Goal: Task Accomplishment & Management: Manage account settings

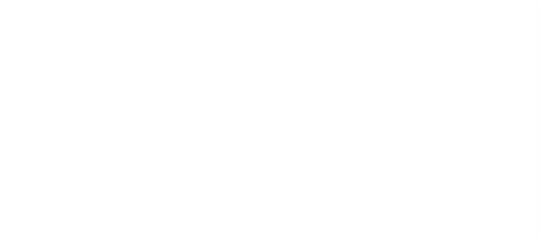
select select "NW2"
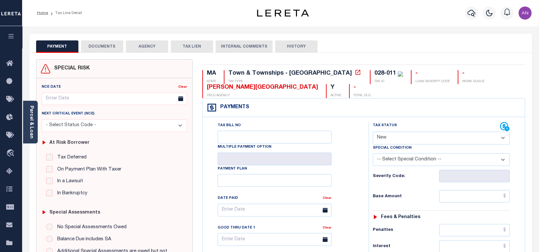
click at [15, 170] on icon at bounding box center [11, 171] width 10 height 8
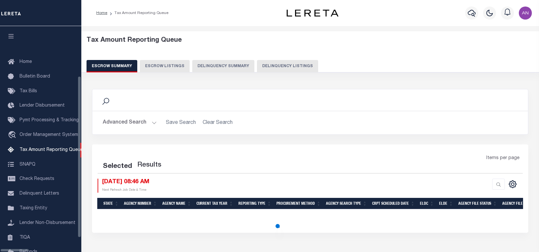
click at [283, 67] on button "Delinquency Listings" at bounding box center [287, 66] width 61 height 12
select select "100"
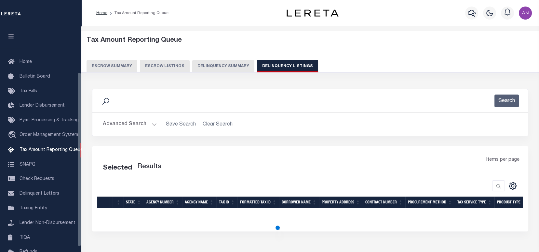
scroll to position [59, 0]
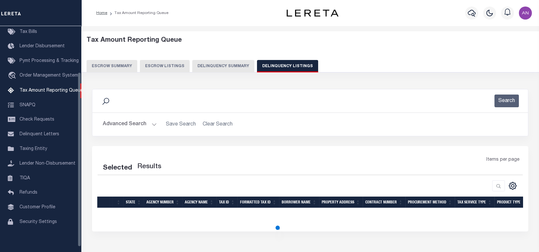
select select "100"
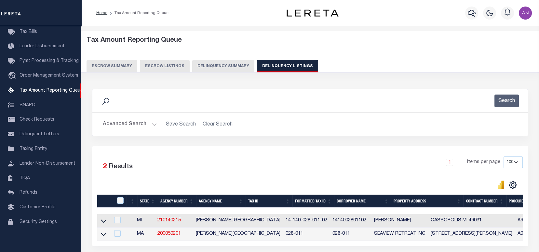
click at [138, 121] on button "Advanced Search" at bounding box center [130, 124] width 54 height 13
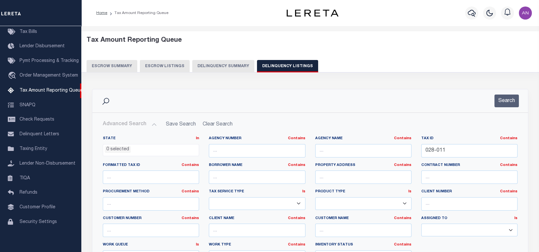
click at [130, 125] on button "Advanced Search" at bounding box center [130, 124] width 54 height 13
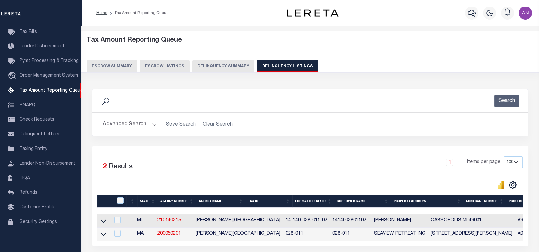
click at [130, 125] on button "Advanced Search" at bounding box center [130, 124] width 54 height 13
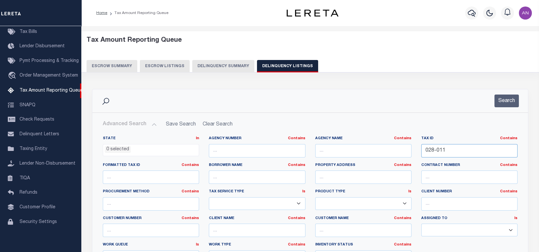
click at [432, 151] on input "028-011" at bounding box center [470, 150] width 96 height 13
paste input "0002951363"
type input "00002951363"
click at [505, 98] on button "Search" at bounding box center [507, 100] width 24 height 13
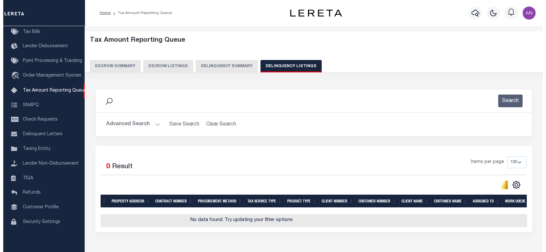
scroll to position [0, 222]
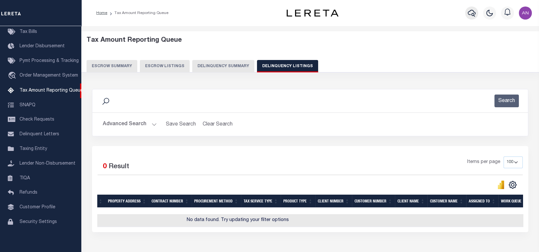
click at [472, 9] on icon "button" at bounding box center [472, 13] width 8 height 8
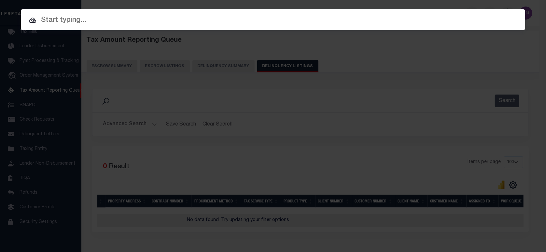
paste input "84500034297"
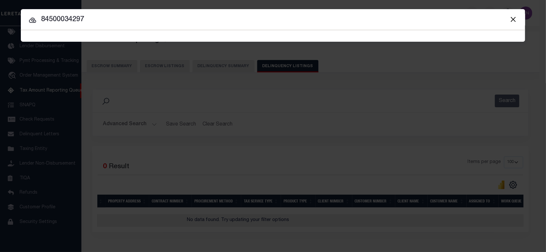
type input "84500034297"
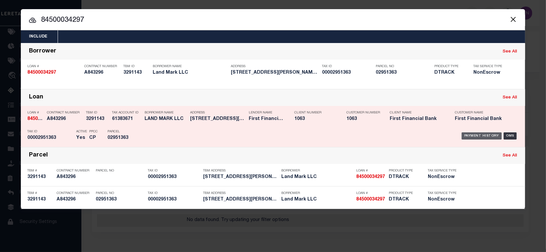
click at [471, 135] on div "Payment History" at bounding box center [482, 135] width 40 height 7
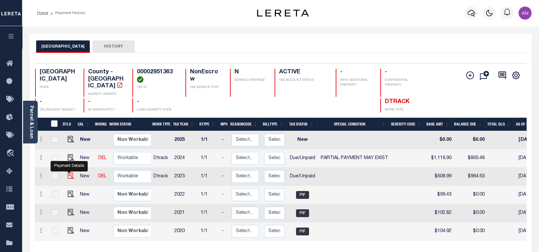
click at [69, 172] on img "" at bounding box center [71, 175] width 7 height 7
checkbox input "true"
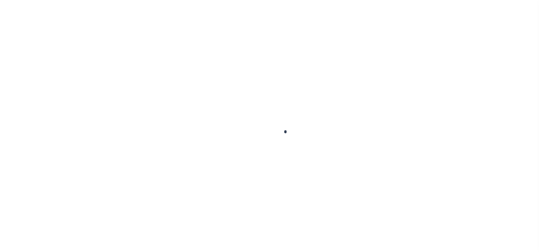
checkbox input "false"
checkbox input "true"
checkbox input "false"
type textarea "Please refer 2024 1/1 line for Tax Supporting Document. LAWSUIT: D45912-25"
type input "09/30/2025"
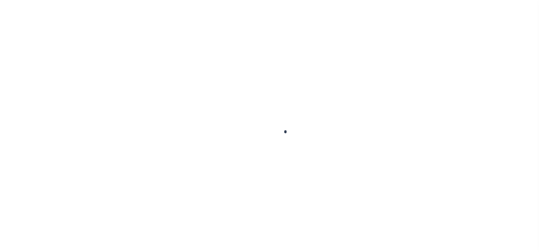
type input "09/30/2025"
select select "DUE"
type input "$608.99"
type input "$355.64"
type input "$964.63"
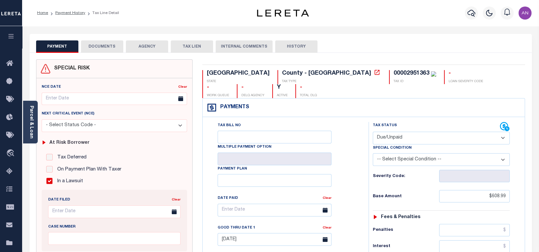
click at [374, 72] on icon at bounding box center [377, 72] width 7 height 7
click at [32, 121] on link "Parcel & Loan" at bounding box center [31, 121] width 5 height 33
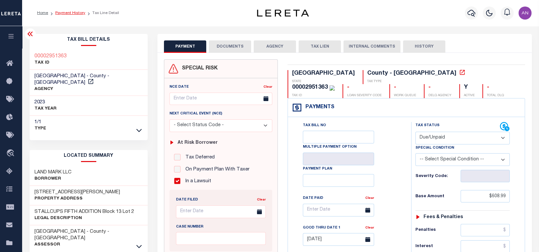
click at [74, 12] on link "Payment History" at bounding box center [70, 13] width 30 height 4
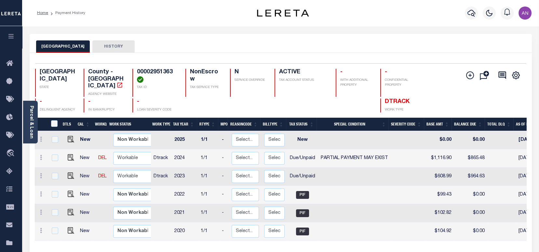
scroll to position [43, 0]
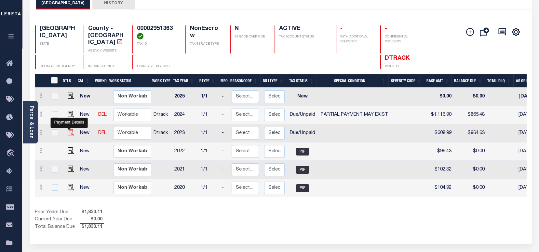
click at [69, 129] on img "" at bounding box center [71, 132] width 7 height 7
checkbox input "true"
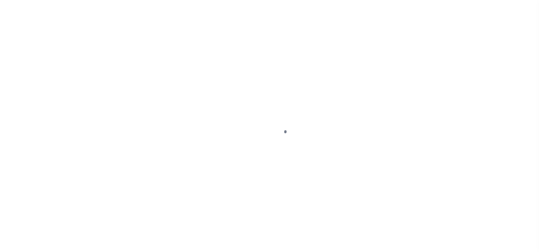
select select "DUE"
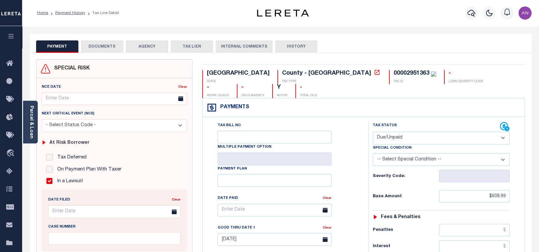
click at [107, 48] on button "DOCUMENTS" at bounding box center [102, 46] width 42 height 12
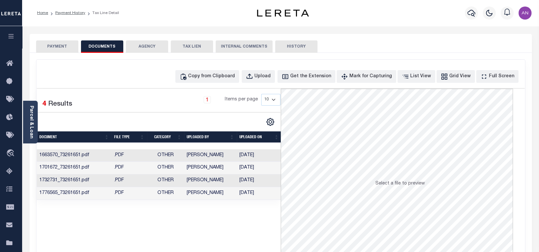
click at [66, 47] on button "PAYMENT" at bounding box center [57, 46] width 42 height 12
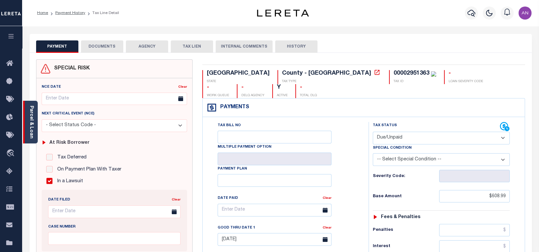
click at [35, 120] on div "Parcel & Loan" at bounding box center [30, 122] width 15 height 43
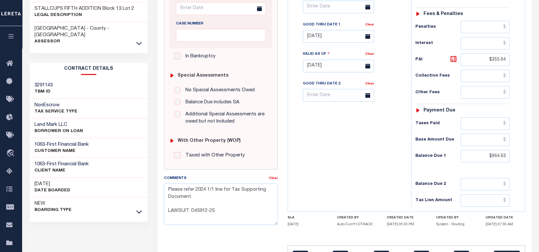
scroll to position [217, 0]
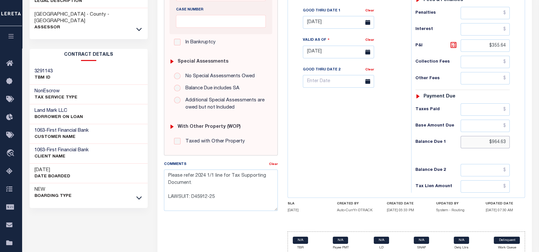
drag, startPoint x: 504, startPoint y: 141, endPoint x: 492, endPoint y: 142, distance: 12.1
click at [492, 142] on input "$964.63" at bounding box center [485, 142] width 49 height 12
paste input "514.99"
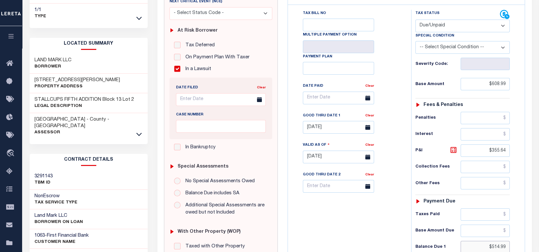
scroll to position [87, 0]
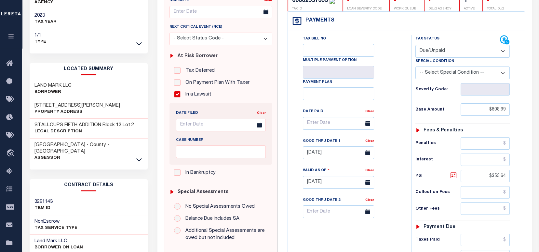
type input "$514.99"
type input "[DATE]"
click at [445, 74] on select "-- Select Special Condition -- 3RD PARTY TAX LIEN AGENCY TAX LIEN (A.K.A Inside…" at bounding box center [463, 72] width 94 height 13
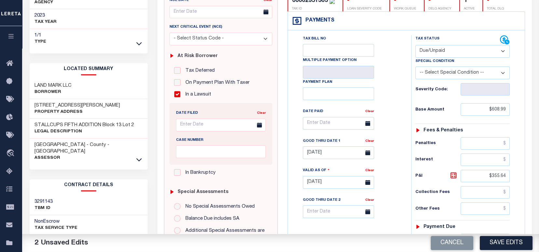
select select "15"
click at [416, 67] on select "-- Select Special Condition -- 3RD PARTY TAX LIEN AGENCY TAX LIEN (A.K.A Inside…" at bounding box center [463, 72] width 94 height 13
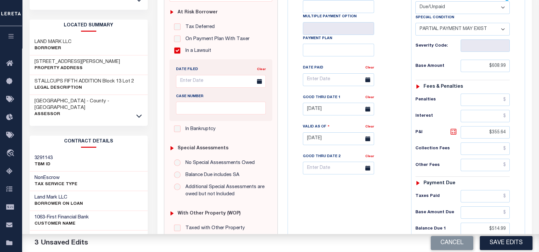
click at [454, 133] on icon at bounding box center [454, 132] width 8 height 8
type input "$94.00"
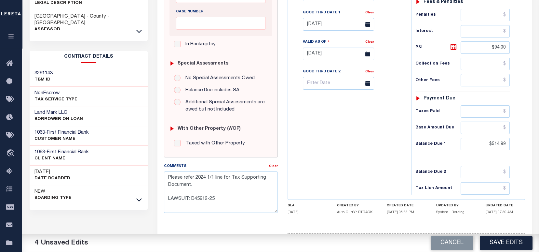
scroll to position [217, 0]
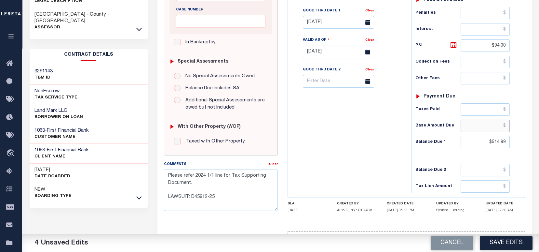
click at [496, 126] on input "text" at bounding box center [485, 125] width 49 height 12
paste input "322.66"
type input "$322.66"
click at [351, 131] on div "Tax Bill No Multiple Payment Option Payment Plan Clear" at bounding box center [348, 48] width 117 height 287
click at [454, 45] on icon at bounding box center [454, 45] width 8 height 8
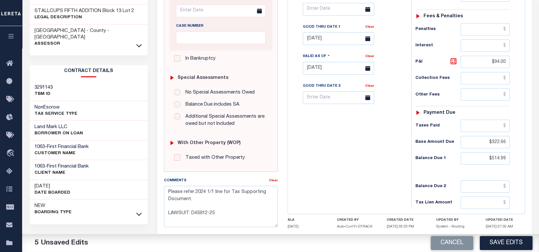
scroll to position [195, 0]
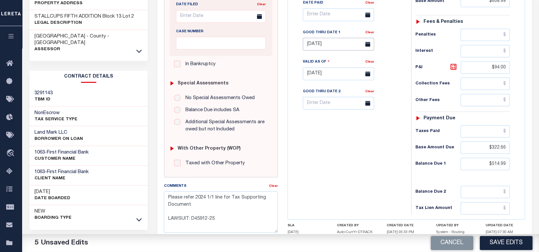
click at [326, 48] on input "[DATE]" at bounding box center [338, 44] width 71 height 13
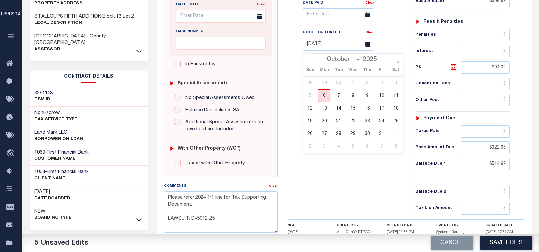
click at [325, 95] on span "6" at bounding box center [324, 95] width 13 height 13
type input "[DATE]"
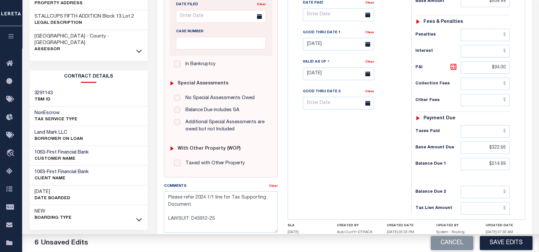
click at [341, 165] on div "Tax Bill No Multiple Payment Option Payment Plan Clear" at bounding box center [348, 70] width 117 height 287
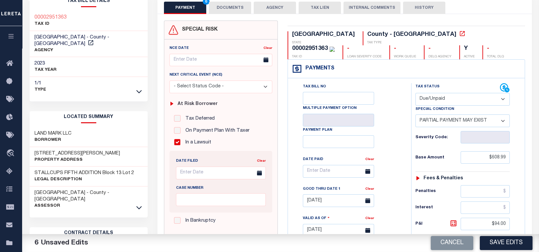
scroll to position [0, 0]
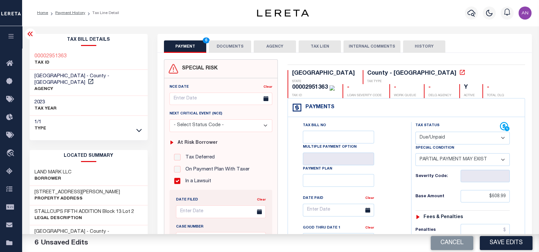
click at [221, 46] on button "DOCUMENTS" at bounding box center [230, 46] width 42 height 12
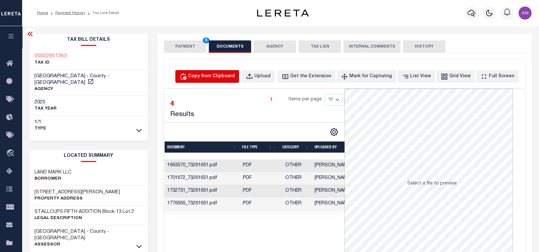
click at [213, 74] on div "Copy from Clipboard" at bounding box center [211, 76] width 47 height 7
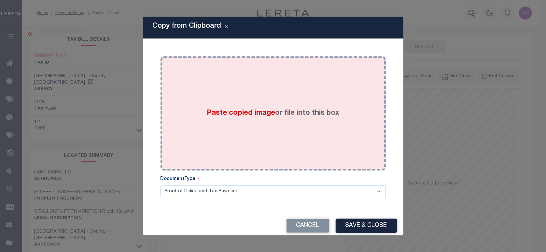
click at [271, 91] on div "Paste copied image or file into this box" at bounding box center [272, 113] width 215 height 104
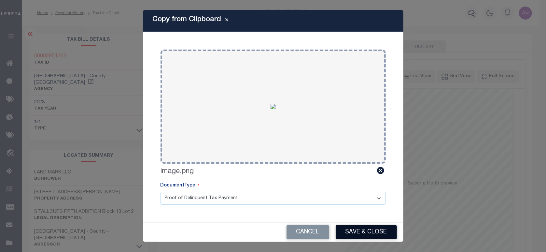
click at [359, 233] on button "Save & Close" at bounding box center [366, 232] width 61 height 14
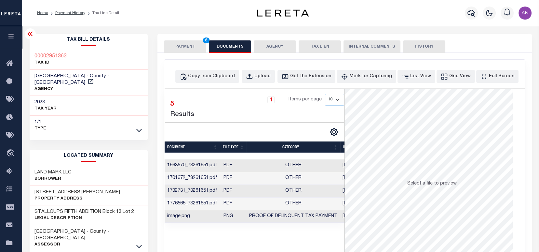
click at [251, 167] on td "Other" at bounding box center [293, 165] width 93 height 13
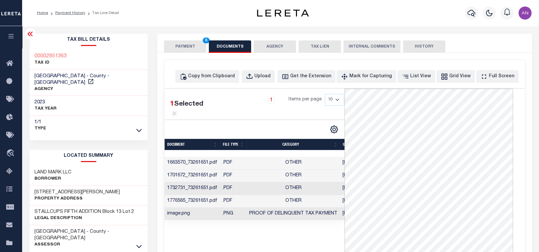
click at [190, 48] on button "PAYMENT 6" at bounding box center [185, 46] width 42 height 12
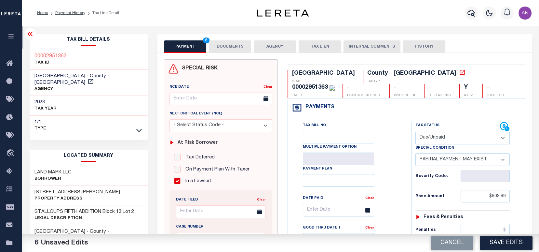
click at [229, 46] on button "DOCUMENTS" at bounding box center [230, 46] width 42 height 12
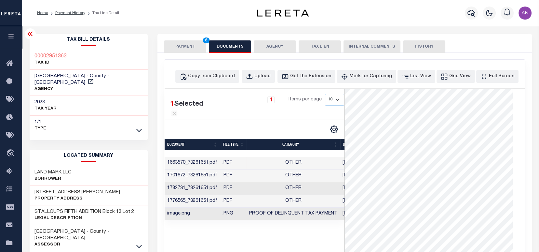
click at [192, 48] on button "PAYMENT 6" at bounding box center [185, 46] width 42 height 12
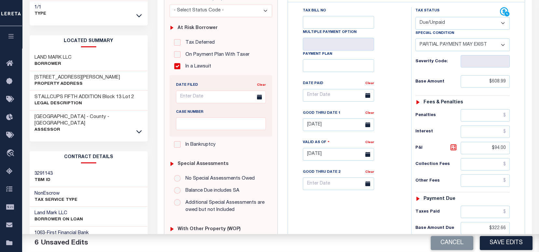
scroll to position [130, 0]
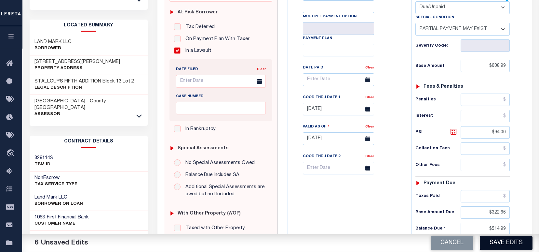
click at [500, 244] on button "Save Edits" at bounding box center [506, 243] width 53 height 14
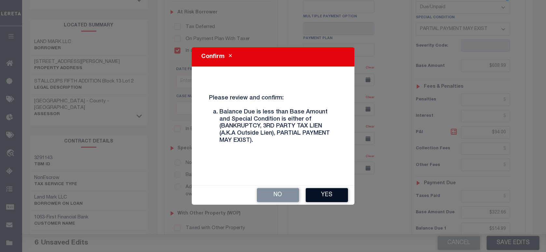
click at [321, 195] on button "Yes" at bounding box center [327, 195] width 42 height 14
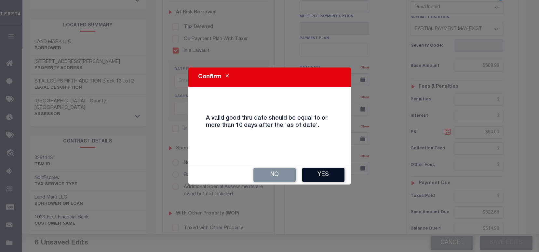
click at [344, 174] on button "Yes" at bounding box center [323, 175] width 42 height 14
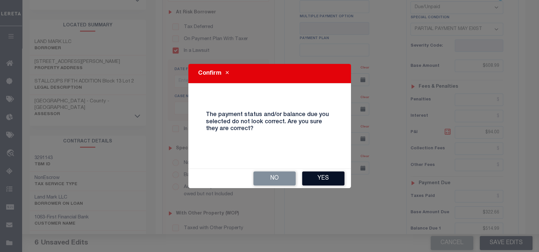
click at [315, 184] on button "Yes" at bounding box center [323, 178] width 42 height 14
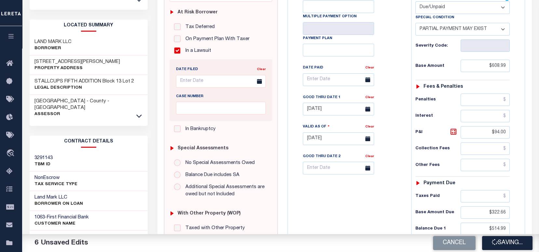
checkbox input "false"
type textarea "Please refer 2024 1/1 line for Tax Supporting Document. LAWSUIT: D45912-25"
type input "$608.99"
type input "$94"
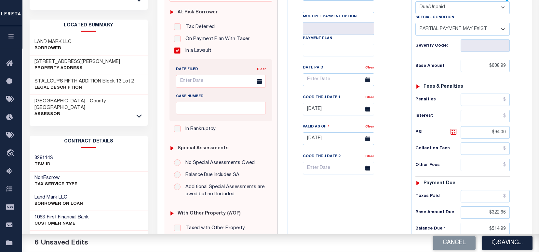
type input "$322.66"
type input "$514.99"
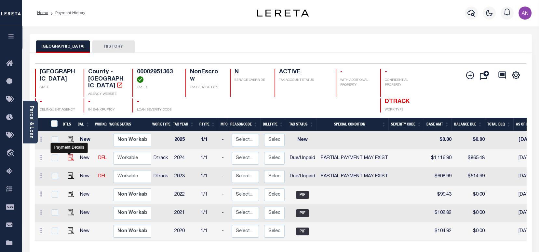
click at [68, 154] on img "" at bounding box center [71, 157] width 7 height 7
checkbox input "true"
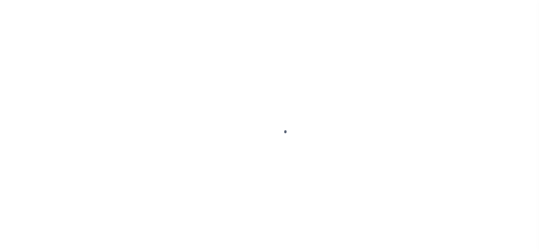
select select "DUE"
select select "15"
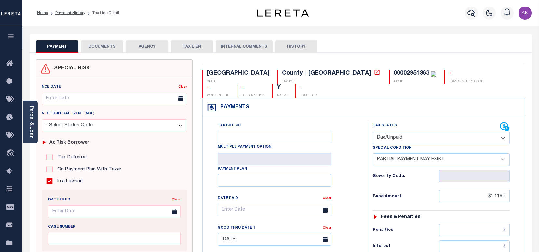
click at [98, 43] on button "DOCUMENTS" at bounding box center [102, 46] width 42 height 12
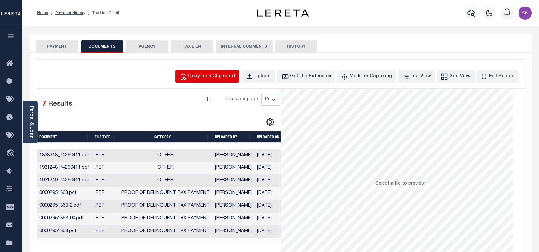
click at [209, 75] on div "Copy from Clipboard" at bounding box center [211, 76] width 47 height 7
select select "POP"
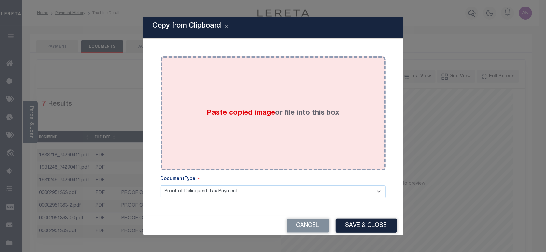
click at [249, 111] on span "Paste copied image" at bounding box center [241, 112] width 68 height 7
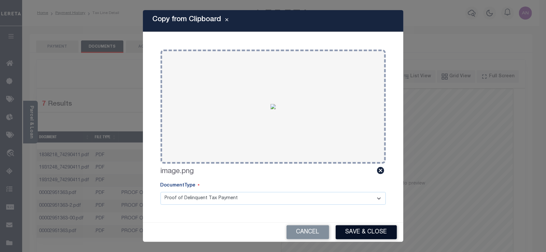
click at [359, 228] on button "Save & Close" at bounding box center [366, 232] width 61 height 14
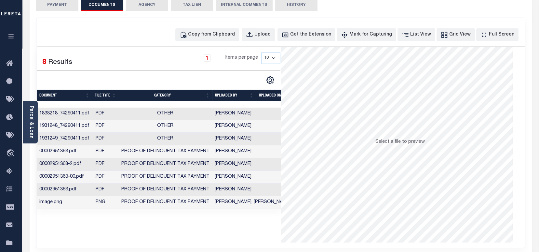
scroll to position [43, 0]
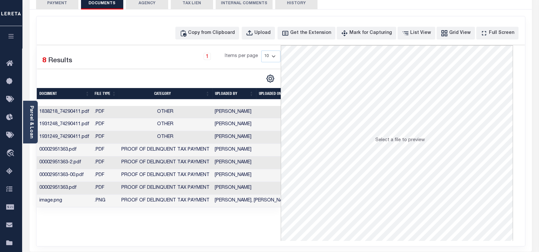
click at [60, 3] on button "PAYMENT" at bounding box center [57, 3] width 42 height 12
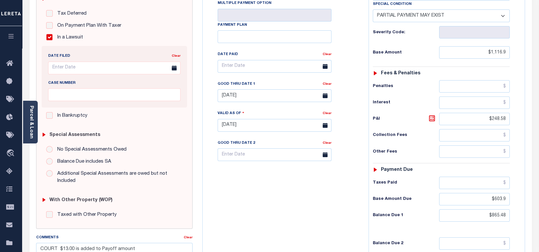
scroll to position [173, 0]
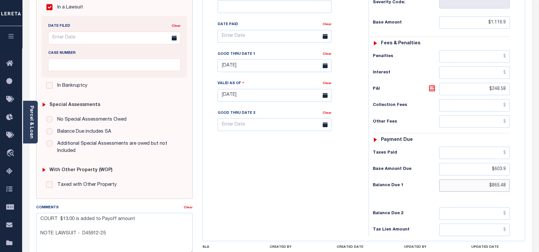
drag, startPoint x: 507, startPoint y: 171, endPoint x: 492, endPoint y: 170, distance: 15.3
click at [492, 179] on input "$865.48" at bounding box center [474, 185] width 71 height 12
paste input "59.56"
type input "$859.56"
type input "[DATE]"
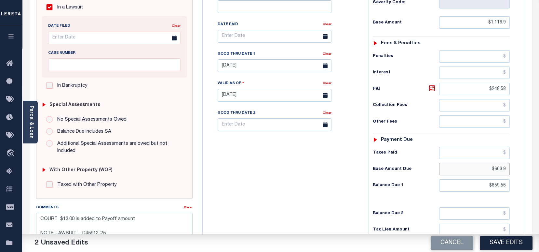
drag, startPoint x: 506, startPoint y: 155, endPoint x: 494, endPoint y: 155, distance: 12.4
click at [494, 163] on input "$603.9" at bounding box center [474, 169] width 71 height 12
paste input "0"
type input "$603.90"
click at [299, 171] on div "Tax Bill No Multiple Payment Option Payment Plan Clear" at bounding box center [283, 91] width 159 height 287
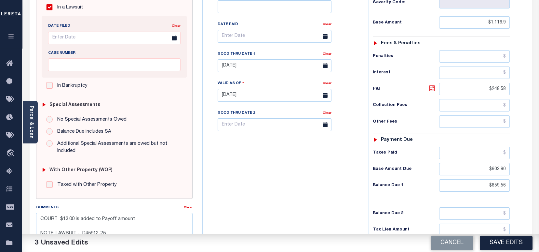
click at [432, 86] on icon at bounding box center [432, 88] width 4 height 4
type input "$257.34"
click at [266, 59] on input "[DATE]" at bounding box center [275, 65] width 114 height 13
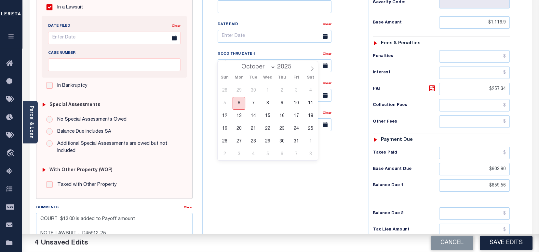
click at [241, 103] on span "6" at bounding box center [239, 103] width 13 height 13
type input "[DATE]"
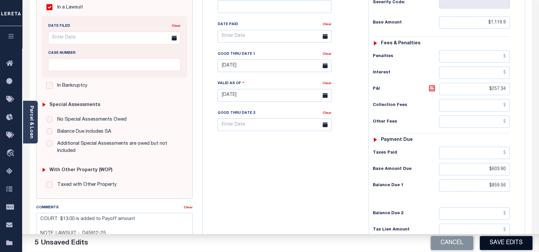
click at [503, 242] on button "Save Edits" at bounding box center [506, 243] width 53 height 14
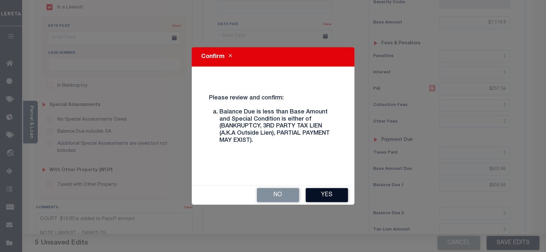
click at [320, 192] on button "Yes" at bounding box center [327, 195] width 42 height 14
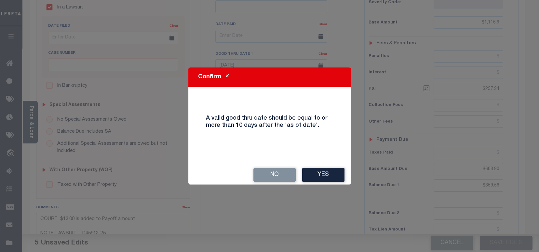
click at [324, 166] on div "No Yes" at bounding box center [269, 174] width 163 height 19
click at [320, 176] on button "Yes" at bounding box center [323, 175] width 42 height 14
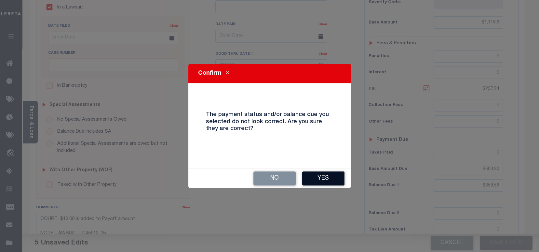
click at [321, 183] on button "Yes" at bounding box center [323, 178] width 42 height 14
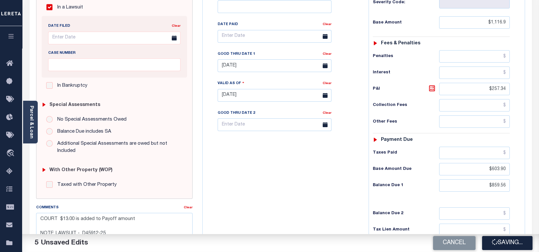
checkbox input "false"
type textarea "COURT $13.00 is added to Payoff amount NOTE: LAWSUIT - D45912-25"
type input "$1,116.9"
type input "$257.34"
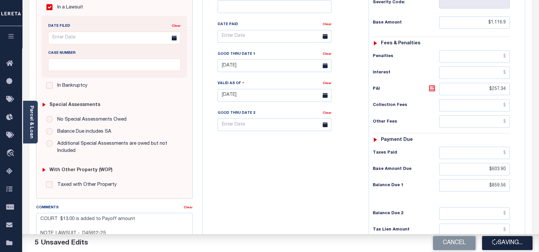
type input "$603.9"
type input "$859.56"
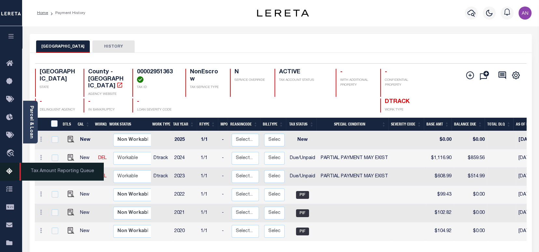
click at [10, 171] on icon at bounding box center [11, 171] width 10 height 8
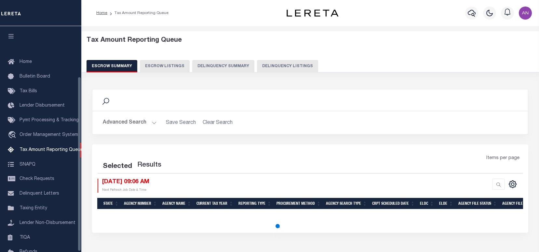
click at [284, 66] on button "Delinquency Listings" at bounding box center [287, 66] width 61 height 12
select select "100"
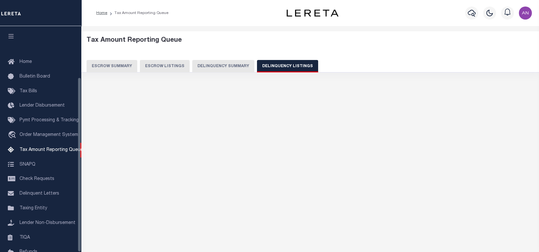
select select "100"
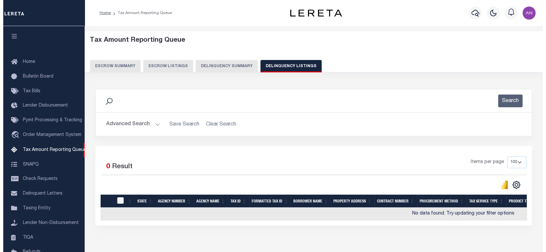
scroll to position [66, 0]
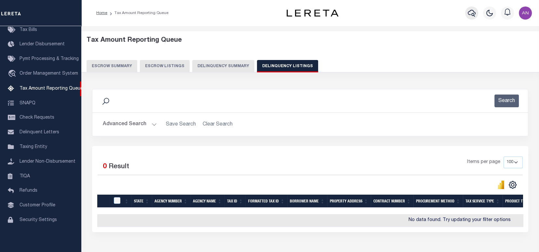
click at [470, 12] on icon "button" at bounding box center [472, 13] width 8 height 8
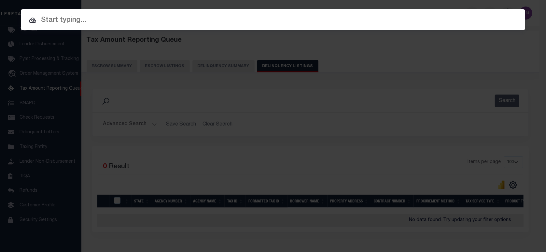
paste input "84500034297"
type input "84500034297"
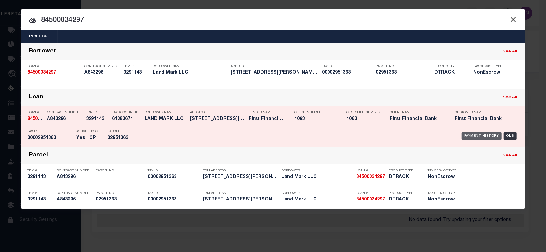
click at [490, 134] on div "Payment History" at bounding box center [482, 135] width 40 height 7
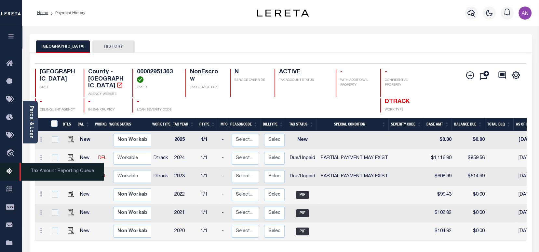
click at [10, 173] on icon at bounding box center [11, 171] width 10 height 8
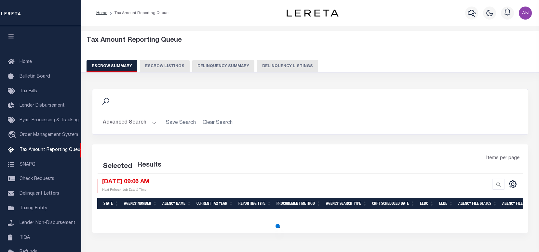
select select "100"
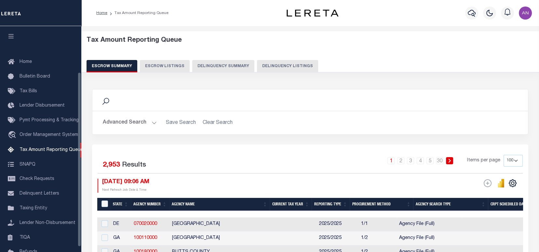
scroll to position [59, 0]
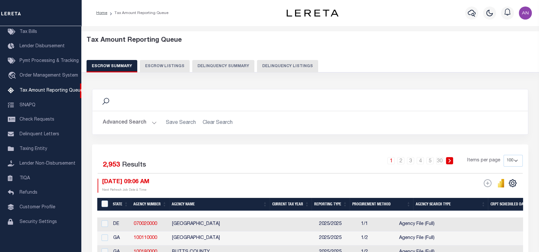
click at [283, 66] on button "Delinquency Listings" at bounding box center [287, 66] width 61 height 12
select select
select select "100"
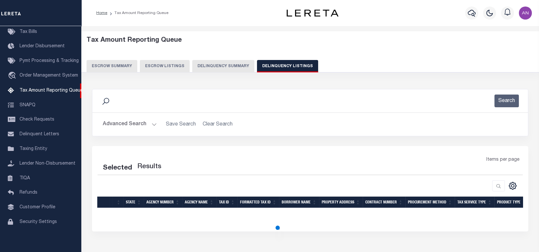
select select "100"
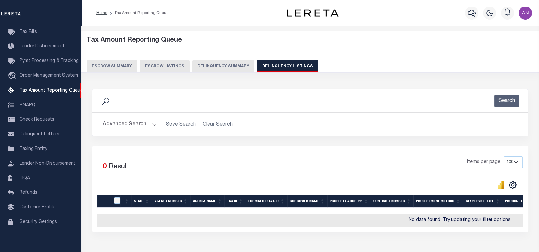
click at [118, 128] on button "Advanced Search" at bounding box center [130, 124] width 54 height 13
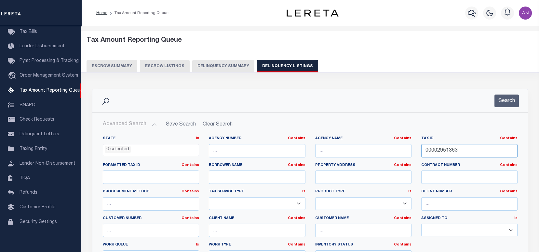
click at [446, 153] on input "00002951363" at bounding box center [470, 150] width 96 height 13
paste input "3221628"
type input "00003221628"
click at [503, 103] on button "Search" at bounding box center [507, 100] width 24 height 13
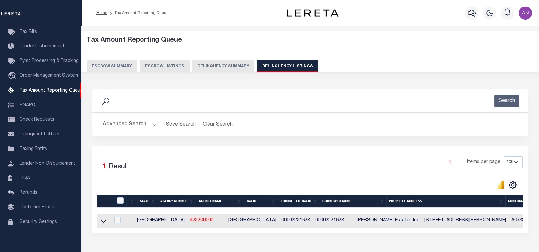
click at [104, 220] on icon at bounding box center [104, 220] width 6 height 7
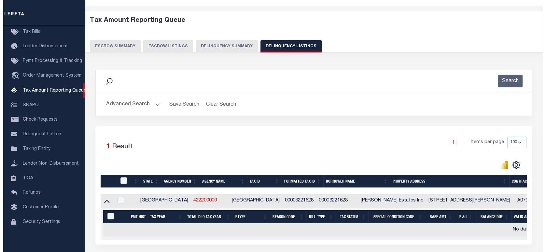
scroll to position [0, 0]
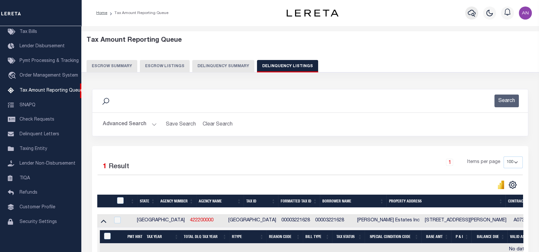
click at [468, 13] on icon "button" at bounding box center [472, 13] width 8 height 7
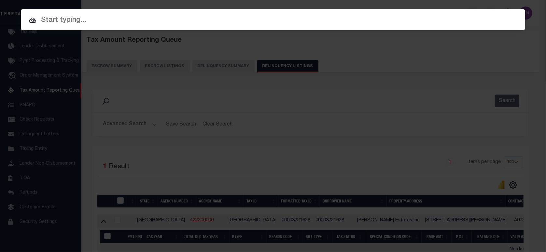
paste input "87500033615"
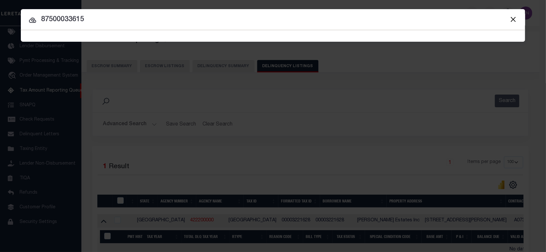
type input "87500033615"
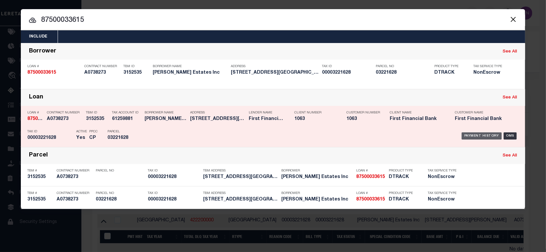
click at [471, 134] on div "Payment History" at bounding box center [482, 135] width 40 height 7
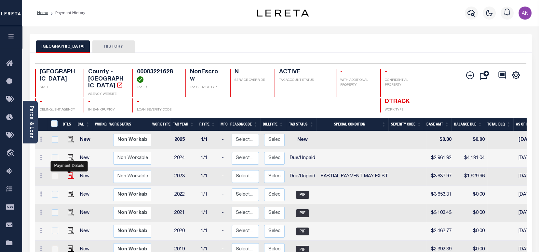
click at [70, 172] on img "" at bounding box center [71, 175] width 7 height 7
checkbox input "true"
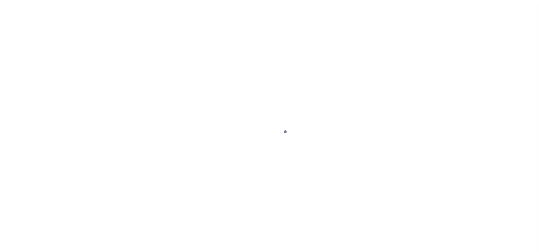
select select "DUE"
select select "15"
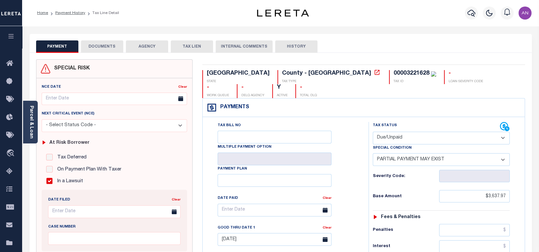
click at [34, 125] on div "Parcel & Loan" at bounding box center [30, 122] width 15 height 43
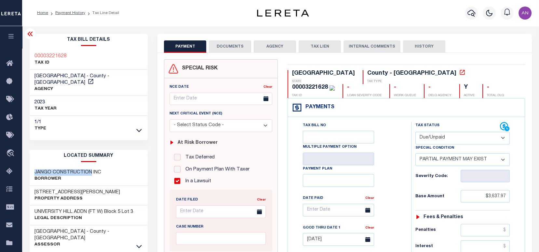
drag, startPoint x: 91, startPoint y: 165, endPoint x: 33, endPoint y: 165, distance: 57.6
click at [33, 166] on div "JANGO CONSTRUCTION INC Borrower" at bounding box center [89, 176] width 118 height 20
copy h3 "JANGO CONSTRUCTION"
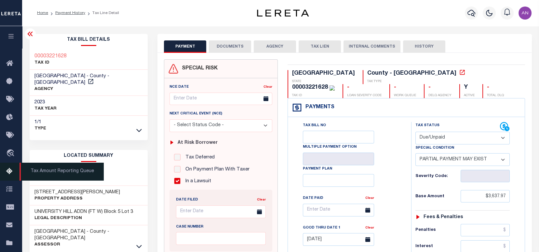
click at [10, 173] on icon at bounding box center [11, 171] width 10 height 8
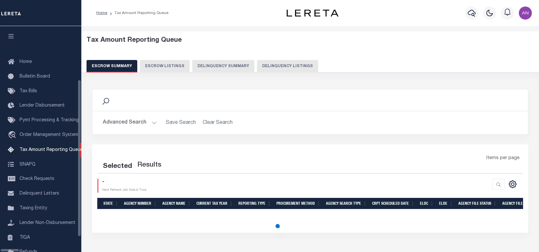
click at [257, 66] on button "Delinquency Listings" at bounding box center [287, 66] width 61 height 12
select select "100"
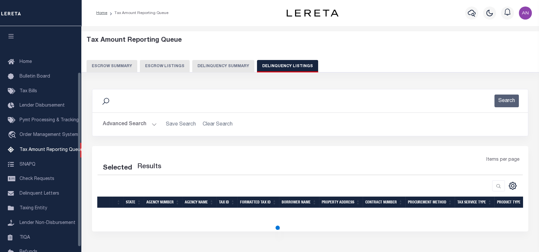
scroll to position [59, 0]
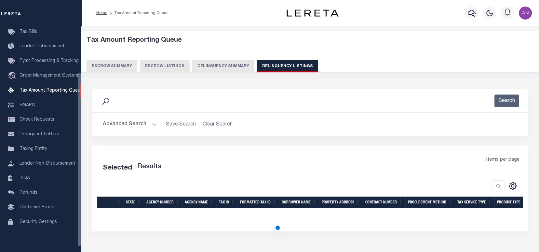
select select "100"
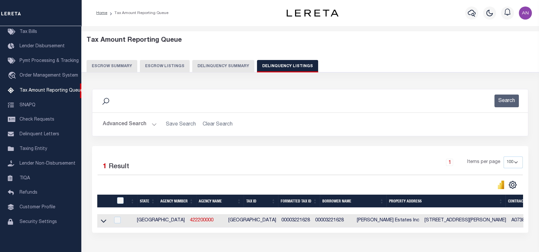
click at [128, 125] on button "Advanced Search" at bounding box center [130, 124] width 54 height 13
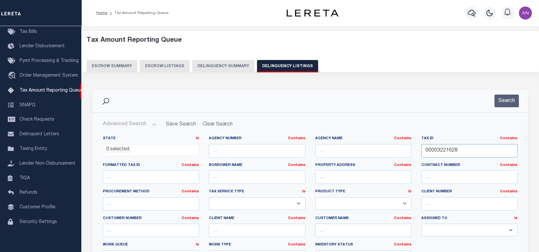
click at [430, 151] on input "00003221628" at bounding box center [470, 150] width 96 height 13
paste input "7833180"
type input "00007833180"
click at [507, 103] on button "Search" at bounding box center [507, 100] width 24 height 13
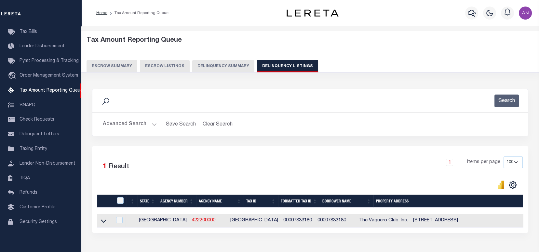
click at [104, 223] on icon at bounding box center [104, 220] width 6 height 7
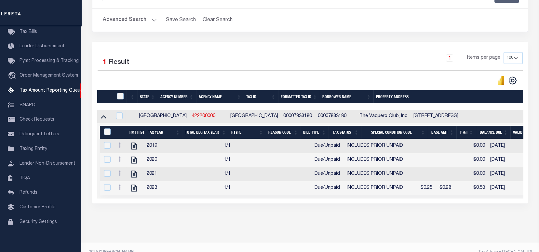
scroll to position [120, 0]
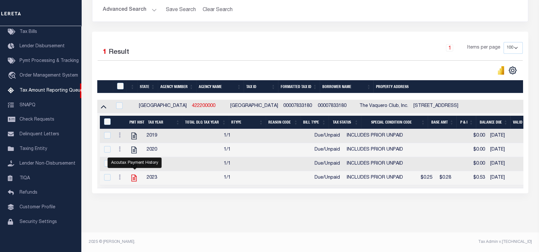
click at [133, 175] on icon "" at bounding box center [134, 177] width 8 height 8
checkbox input "true"
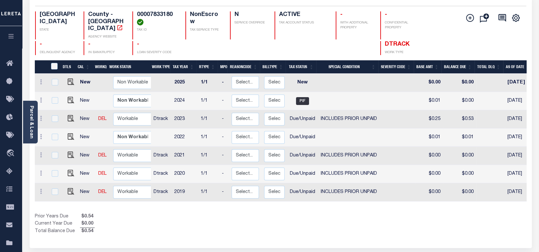
scroll to position [87, 0]
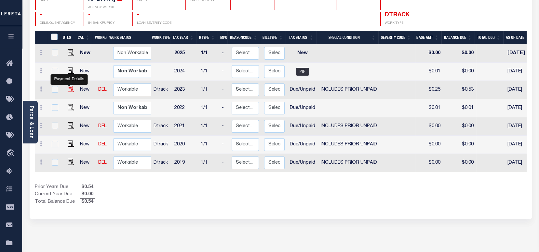
click at [70, 86] on img "" at bounding box center [71, 89] width 7 height 7
checkbox input "true"
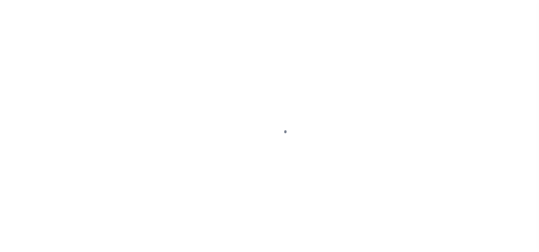
select select "DUE"
select select "19"
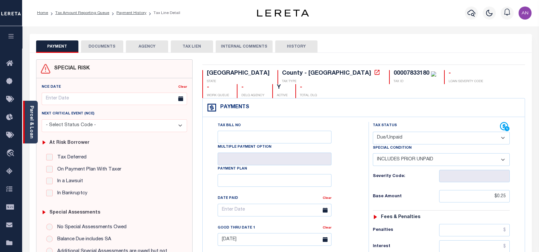
click at [34, 131] on link "Parcel & Loan" at bounding box center [31, 121] width 5 height 33
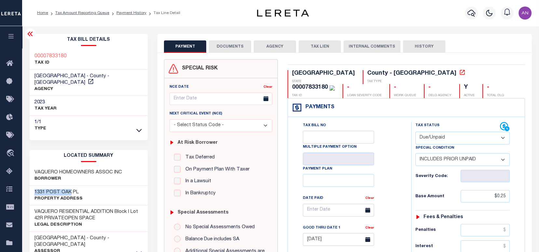
drag, startPoint x: 71, startPoint y: 184, endPoint x: 32, endPoint y: 186, distance: 38.4
click at [32, 186] on div "[STREET_ADDRESS] Property Address" at bounding box center [89, 196] width 118 height 20
click at [221, 48] on button "DOCUMENTS" at bounding box center [230, 46] width 42 height 12
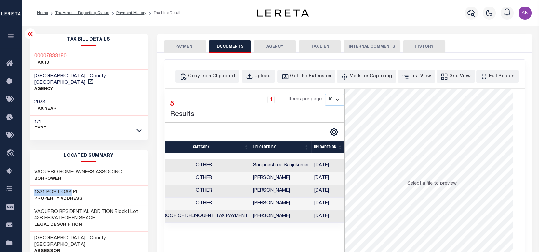
click at [322, 217] on td "[DATE]" at bounding box center [329, 216] width 34 height 13
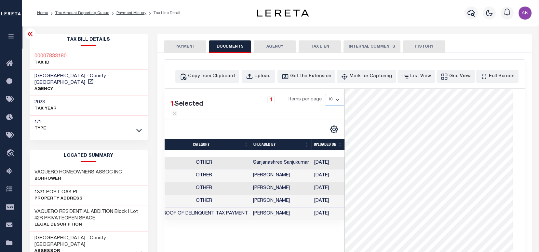
click at [196, 45] on button "PAYMENT" at bounding box center [185, 46] width 42 height 12
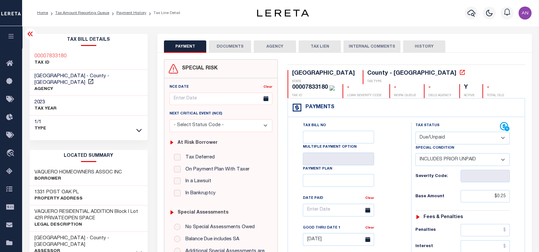
click at [222, 46] on button "DOCUMENTS" at bounding box center [230, 46] width 42 height 12
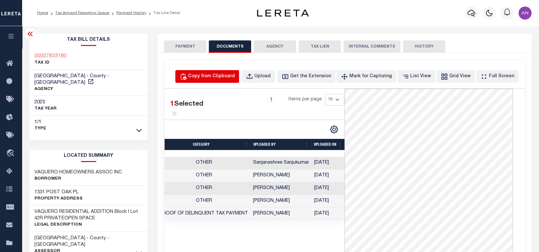
click at [220, 73] on div "Copy from Clipboard" at bounding box center [211, 76] width 47 height 7
select select "POP"
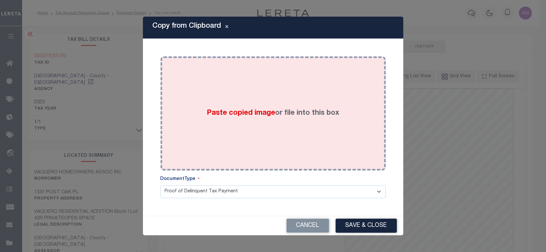
click at [269, 74] on div "Paste copied image or file into this box" at bounding box center [272, 113] width 215 height 104
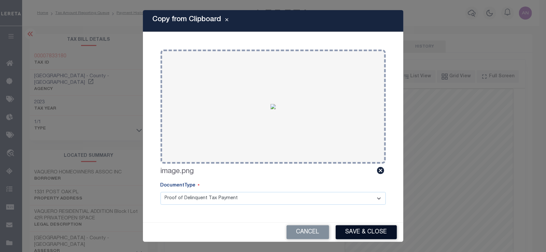
click at [354, 227] on button "Save & Close" at bounding box center [366, 232] width 61 height 14
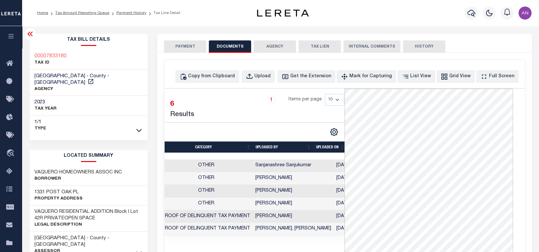
click at [175, 45] on button "PAYMENT" at bounding box center [185, 46] width 42 height 12
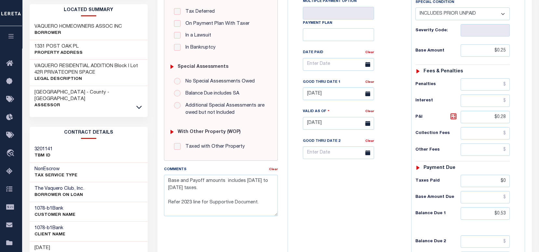
scroll to position [173, 0]
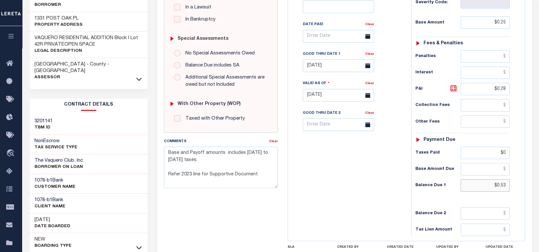
drag, startPoint x: 507, startPoint y: 186, endPoint x: 497, endPoint y: 185, distance: 10.1
click at [497, 185] on input "$0.53" at bounding box center [485, 185] width 49 height 12
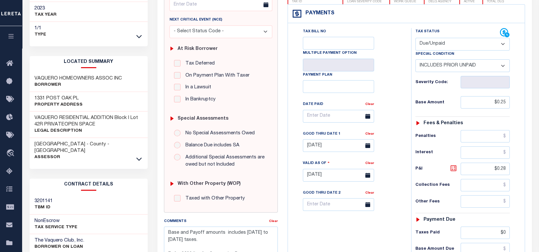
scroll to position [87, 0]
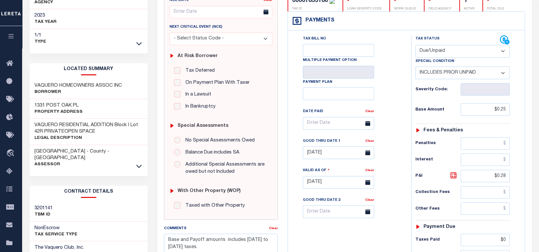
type input "$0.1"
type input "[DATE]"
type input "$0.10"
click at [448, 75] on select "-- Select Special Condition -- 3RD PARTY TAX LIEN AGENCY TAX LIEN (A.K.A Inside…" at bounding box center [463, 72] width 94 height 13
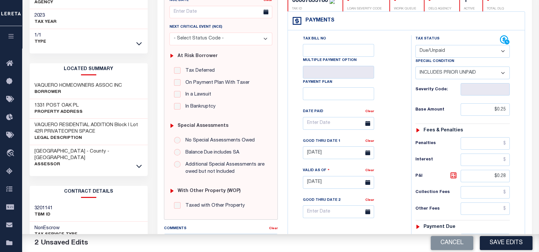
select select "15"
click at [416, 67] on select "-- Select Special Condition -- 3RD PARTY TAX LIEN AGENCY TAX LIEN (A.K.A Inside…" at bounding box center [463, 72] width 94 height 13
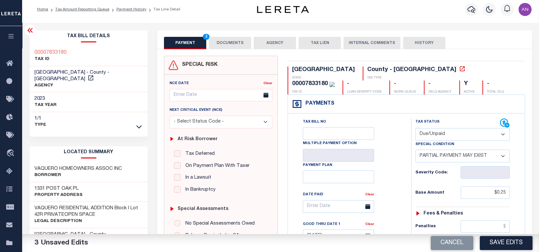
scroll to position [0, 0]
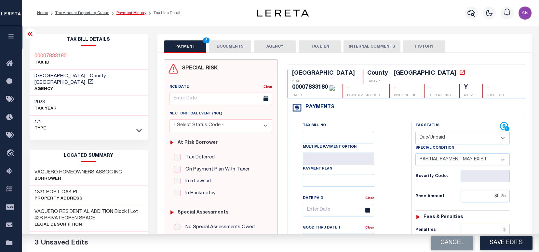
click at [127, 12] on link "Payment History" at bounding box center [132, 13] width 30 height 4
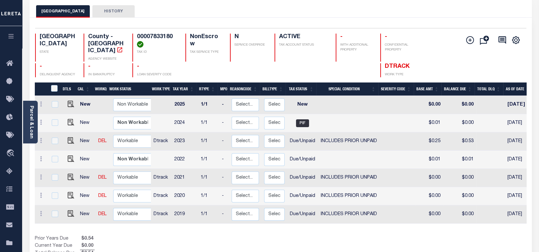
scroll to position [43, 0]
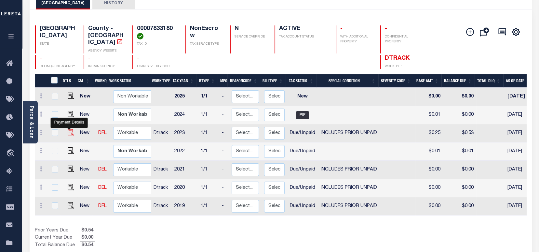
click at [69, 129] on img "" at bounding box center [71, 132] width 7 height 7
checkbox input "true"
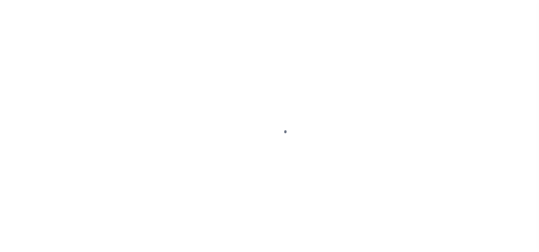
select select "DUE"
select select "19"
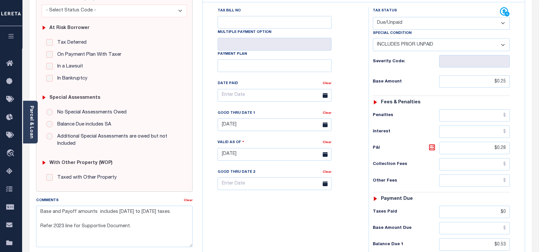
scroll to position [173, 0]
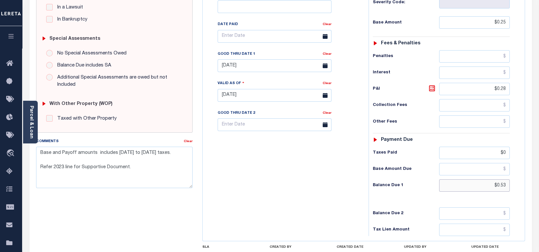
drag, startPoint x: 506, startPoint y: 171, endPoint x: 497, endPoint y: 171, distance: 8.5
click at [497, 179] on input "$0.53" at bounding box center [474, 185] width 71 height 12
paste input "4"
type input "$0.54"
type input "[DATE]"
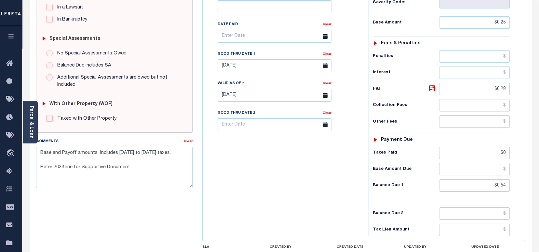
click at [304, 172] on div "Tax Bill No Multiple Payment Option Payment Plan Clear" at bounding box center [283, 91] width 159 height 287
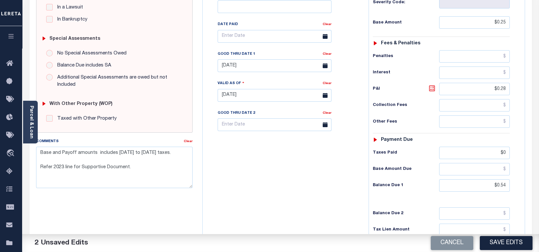
click at [432, 84] on icon at bounding box center [432, 88] width 8 height 8
type input "$0.29"
click at [266, 59] on input "[DATE]" at bounding box center [275, 65] width 114 height 13
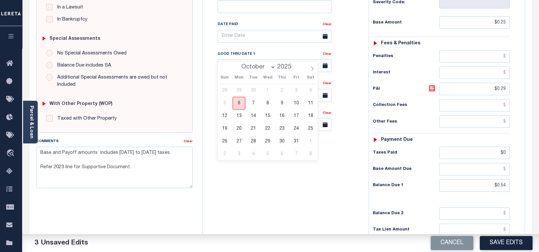
click at [241, 104] on span "6" at bounding box center [239, 103] width 13 height 13
type input "[DATE]"
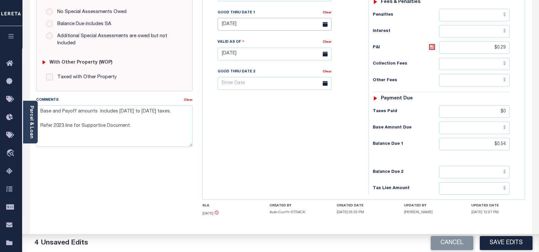
scroll to position [217, 0]
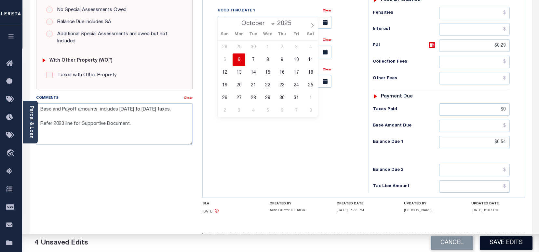
click at [510, 243] on button "Save Edits" at bounding box center [506, 243] width 53 height 14
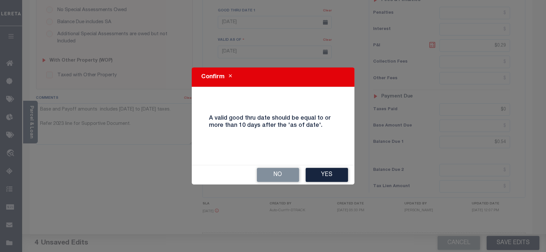
click at [320, 167] on div "No Yes" at bounding box center [273, 174] width 163 height 19
click at [320, 174] on button "Yes" at bounding box center [327, 175] width 42 height 14
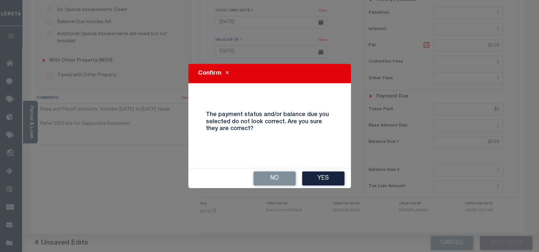
click at [320, 174] on button "Yes" at bounding box center [323, 178] width 42 height 14
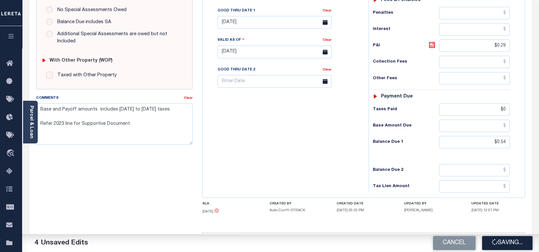
checkbox input "false"
type textarea "Base and Payoff amounts includes 2008 to 2019 taxes. Refer 2023 line for Suppor…"
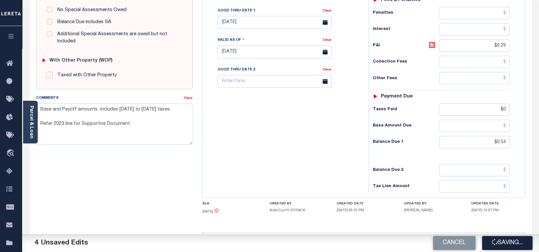
type input "$0.25"
type input "$0.29"
type input "$0"
type input "$0.54"
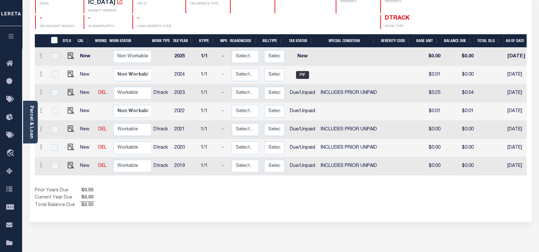
scroll to position [87, 0]
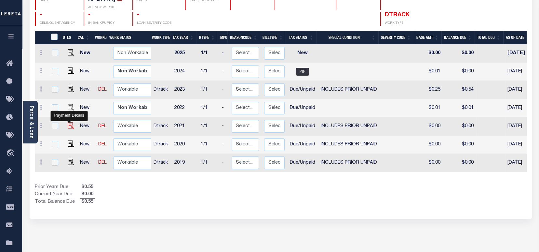
click at [70, 122] on img "" at bounding box center [71, 125] width 7 height 7
checkbox input "true"
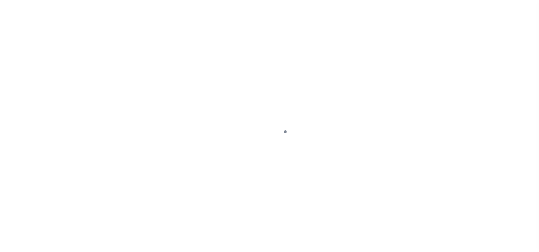
select select "DUE"
select select "19"
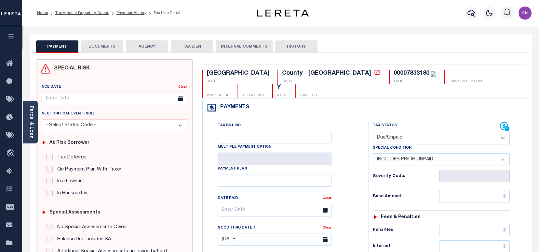
click at [104, 40] on div "PAYMENT DOCUMENTS AGENCY DELINQUENT PAYEE TAX LIEN" at bounding box center [281, 43] width 503 height 19
click at [104, 48] on button "DOCUMENTS" at bounding box center [102, 46] width 42 height 12
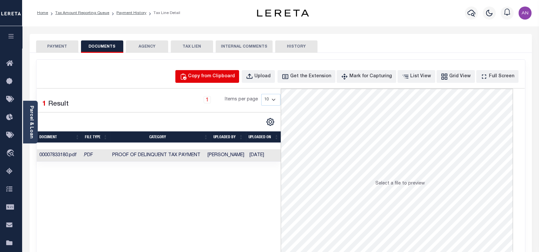
click at [225, 76] on div "Copy from Clipboard" at bounding box center [211, 76] width 47 height 7
select select "POP"
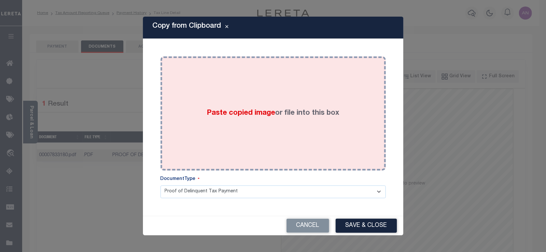
click at [293, 99] on div "Paste copied image or file into this box" at bounding box center [272, 113] width 215 height 104
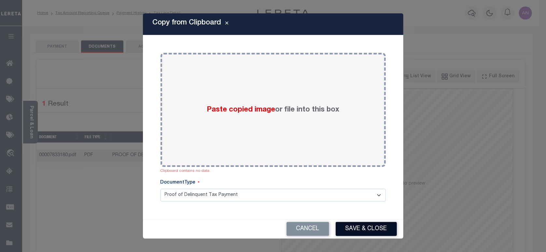
click at [375, 225] on button "Save & Close" at bounding box center [366, 229] width 61 height 14
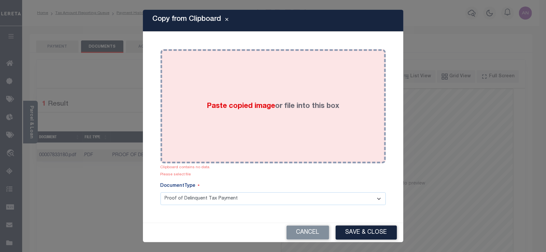
click at [242, 84] on div "Paste copied image or file into this box" at bounding box center [272, 106] width 215 height 104
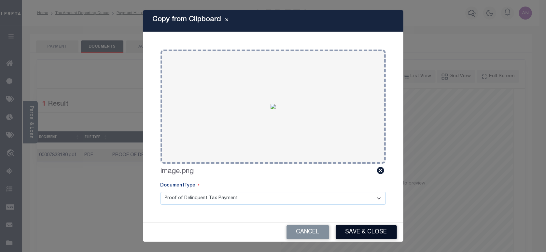
click at [351, 234] on button "Save & Close" at bounding box center [366, 232] width 61 height 14
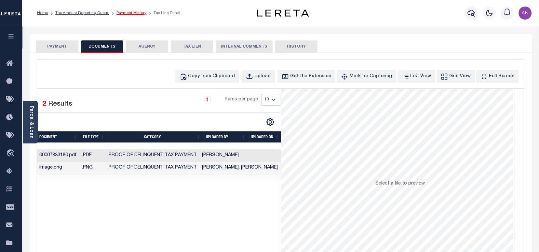
click at [119, 14] on link "Payment History" at bounding box center [132, 13] width 30 height 4
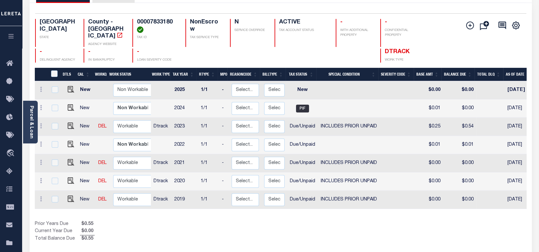
scroll to position [87, 0]
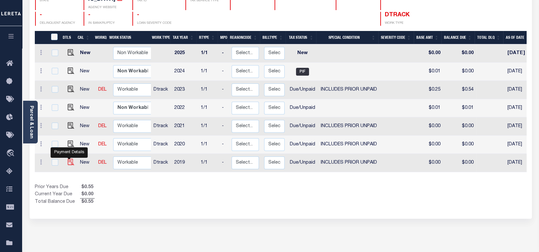
click at [69, 159] on img "" at bounding box center [71, 162] width 7 height 7
checkbox input "true"
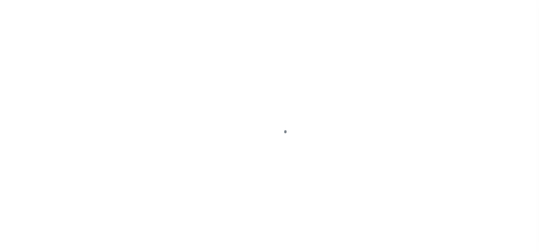
select select "DUE"
select select "19"
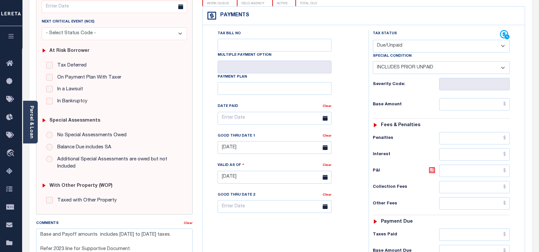
scroll to position [130, 0]
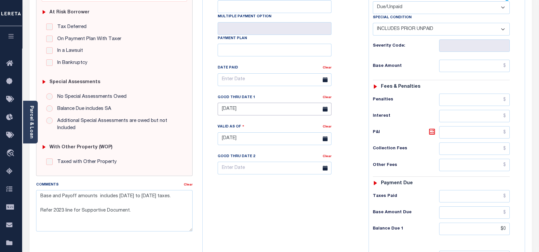
click at [233, 103] on input "[DATE]" at bounding box center [275, 109] width 114 height 13
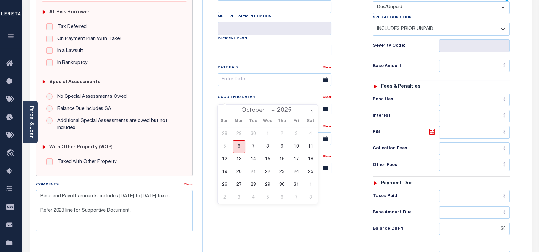
click at [242, 146] on span "6" at bounding box center [239, 146] width 13 height 13
type input "[DATE]"
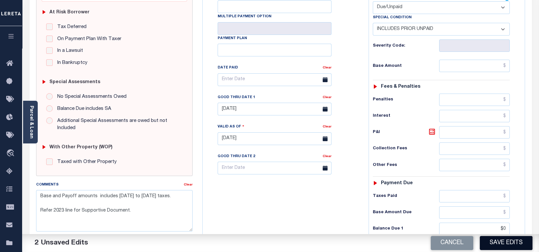
click at [502, 247] on button "Save Edits" at bounding box center [506, 243] width 53 height 14
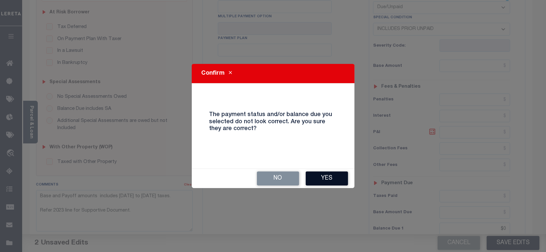
click at [334, 179] on button "Yes" at bounding box center [327, 178] width 42 height 14
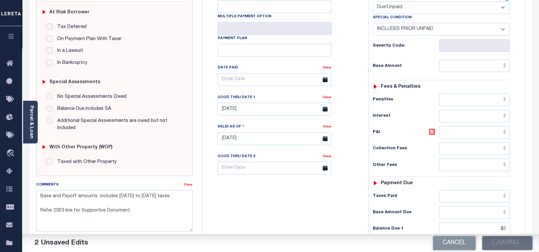
checkbox input "false"
type textarea "Base and Payoff amounts includes 2008 to 2019 taxes. Refer 2023 line for Suppor…"
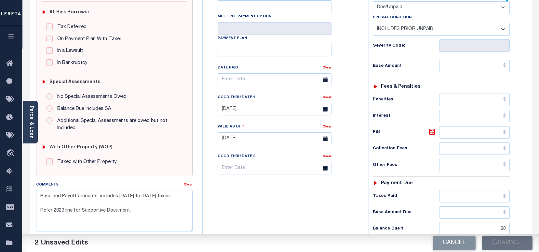
type input "$0"
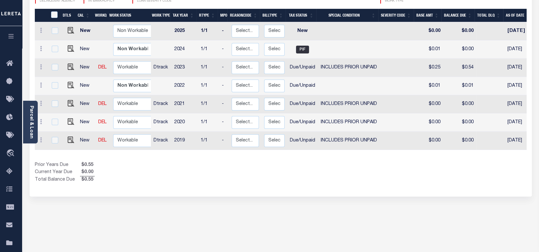
scroll to position [130, 0]
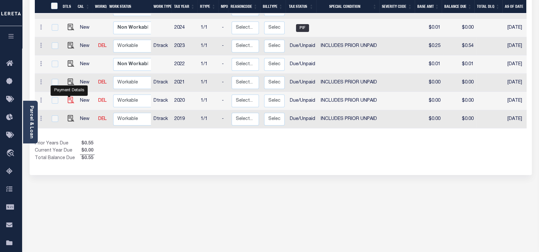
click at [68, 97] on img "" at bounding box center [71, 100] width 7 height 7
checkbox input "true"
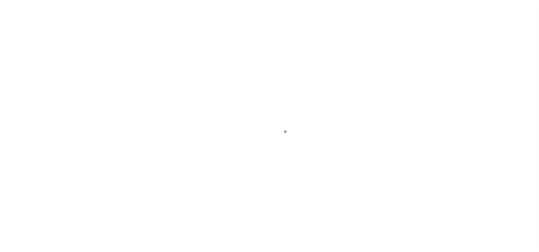
select select "DUE"
select select "19"
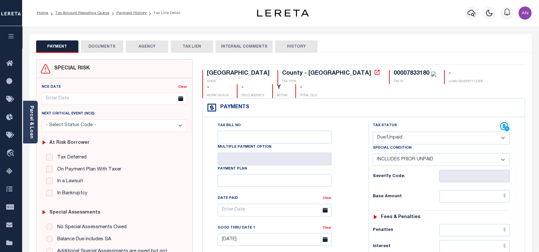
click at [106, 46] on button "DOCUMENTS" at bounding box center [102, 46] width 42 height 12
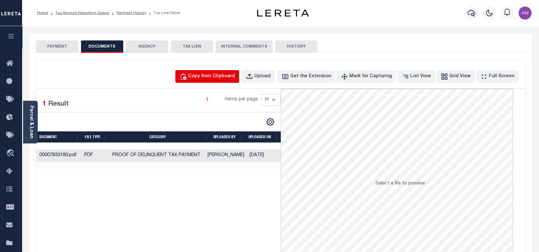
click at [204, 72] on button "Copy from Clipboard" at bounding box center [207, 76] width 64 height 13
select select "POP"
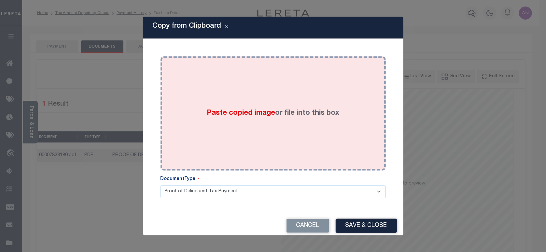
click at [242, 99] on div "Paste copied image or file into this box" at bounding box center [272, 113] width 215 height 104
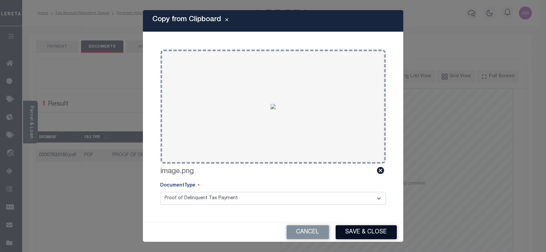
click at [367, 227] on button "Save & Close" at bounding box center [366, 232] width 61 height 14
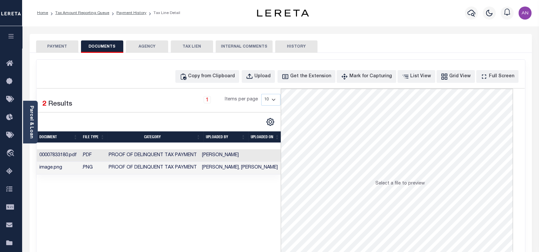
click at [67, 46] on button "PAYMENT" at bounding box center [57, 46] width 42 height 12
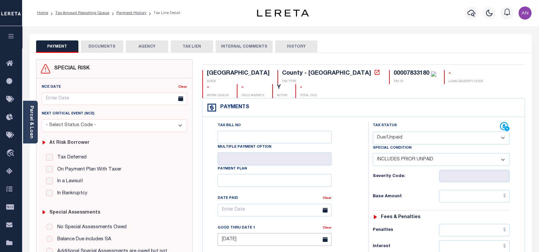
click at [253, 233] on input "[DATE]" at bounding box center [275, 239] width 114 height 13
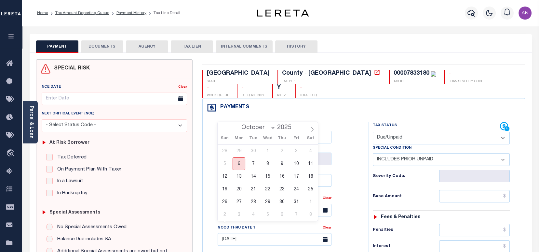
click at [242, 164] on span "6" at bounding box center [239, 163] width 13 height 13
type input "10/06/2025"
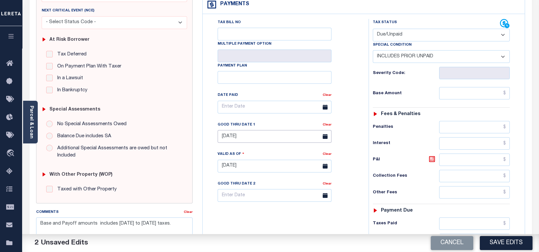
scroll to position [173, 0]
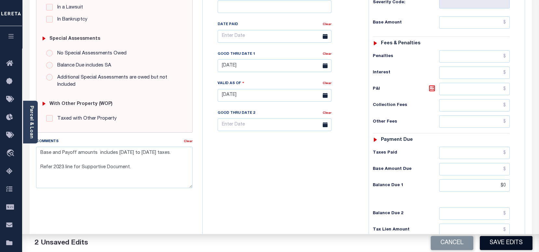
click at [515, 247] on button "Save Edits" at bounding box center [506, 243] width 53 height 14
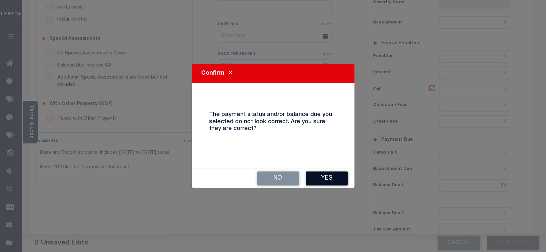
click at [319, 184] on button "Yes" at bounding box center [327, 178] width 42 height 14
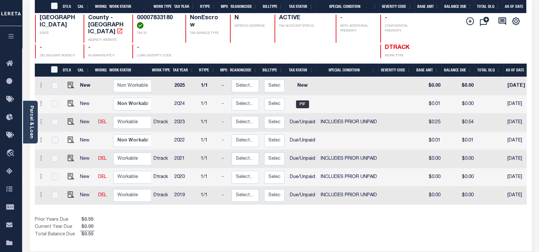
scroll to position [130, 0]
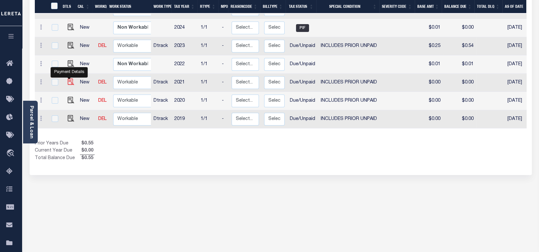
click at [71, 78] on img "" at bounding box center [71, 81] width 7 height 7
checkbox input "true"
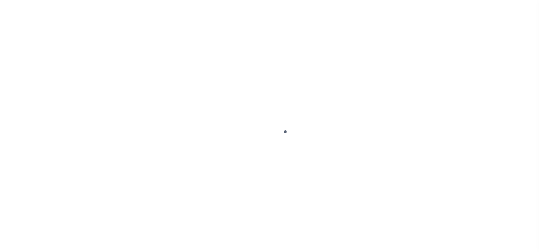
select select "DUE"
select select "19"
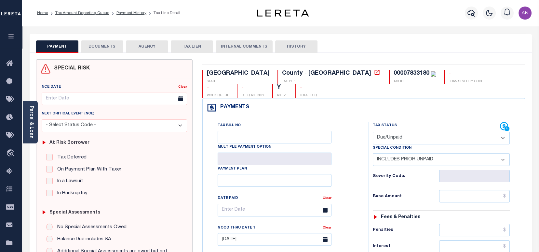
click at [114, 50] on button "DOCUMENTS" at bounding box center [102, 46] width 42 height 12
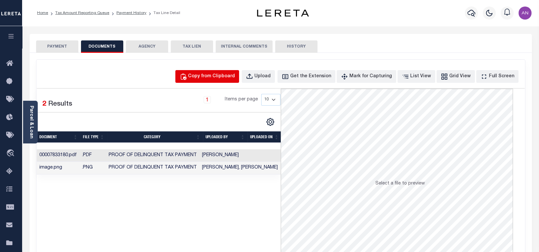
click at [225, 77] on div "Copy from Clipboard" at bounding box center [211, 76] width 47 height 7
select select "POP"
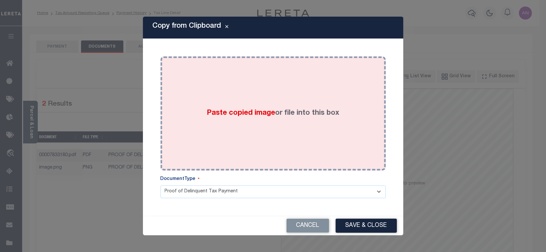
click at [259, 89] on div "Paste copied image or file into this box" at bounding box center [272, 113] width 215 height 104
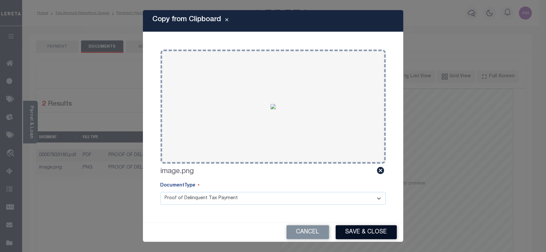
click at [361, 232] on button "Save & Close" at bounding box center [366, 232] width 61 height 14
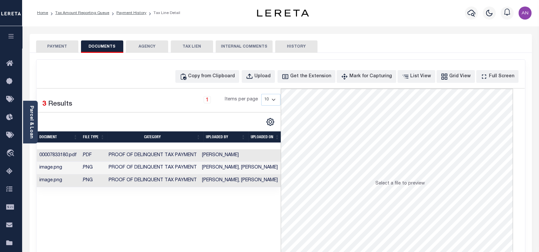
click at [53, 47] on button "PAYMENT" at bounding box center [57, 46] width 42 height 12
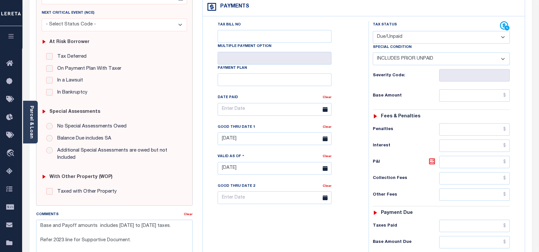
scroll to position [130, 0]
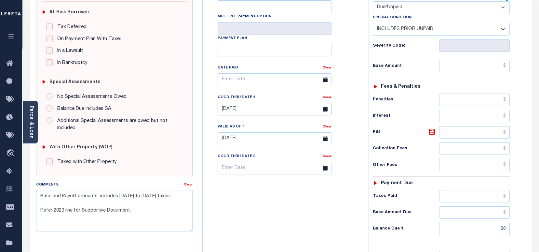
click at [240, 103] on input "[DATE]" at bounding box center [275, 109] width 114 height 13
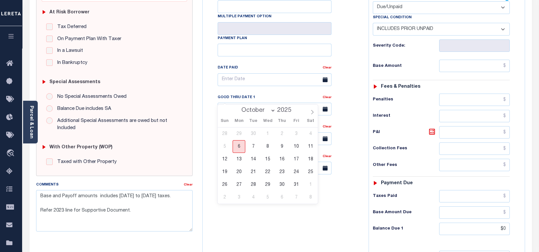
click at [239, 142] on span "6" at bounding box center [239, 146] width 13 height 13
type input "[DATE]"
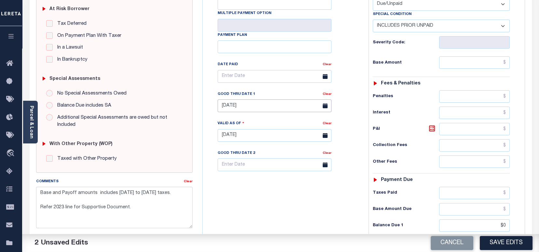
scroll to position [173, 0]
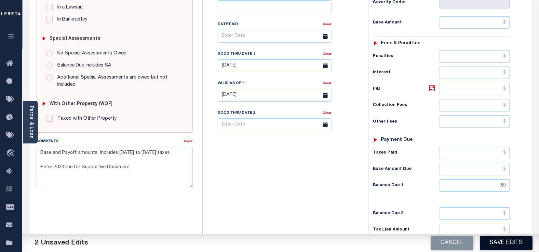
click at [499, 248] on button "Save Edits" at bounding box center [506, 243] width 53 height 14
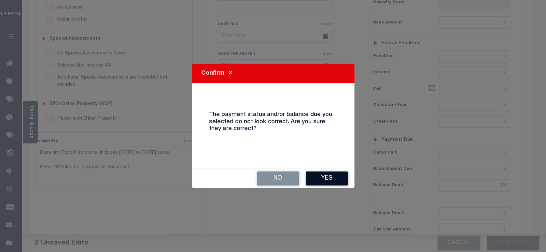
click at [326, 178] on button "Yes" at bounding box center [327, 178] width 42 height 14
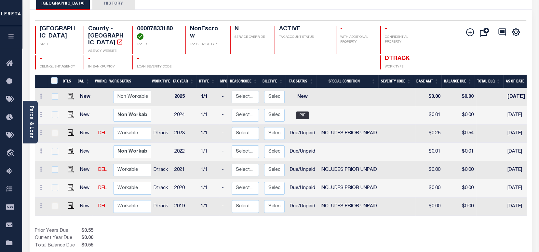
scroll to position [87, 0]
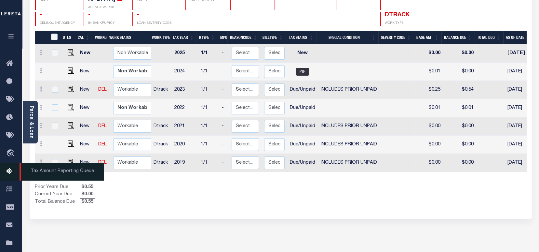
click at [11, 175] on icon at bounding box center [11, 171] width 10 height 8
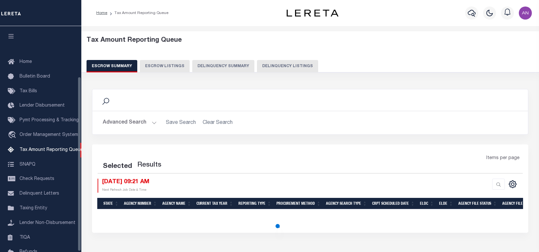
click at [262, 67] on button "Delinquency Listings" at bounding box center [287, 66] width 61 height 12
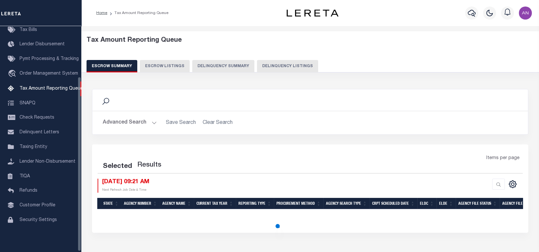
select select "100"
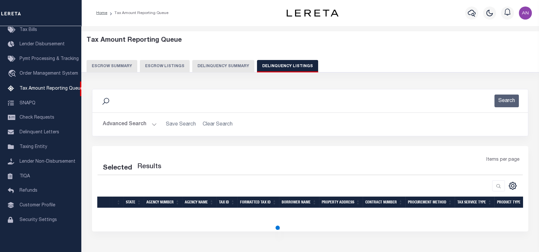
select select "100"
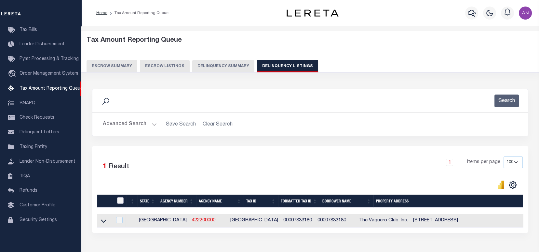
click at [119, 201] on input "checkbox" at bounding box center [120, 200] width 7 height 7
checkbox input "true"
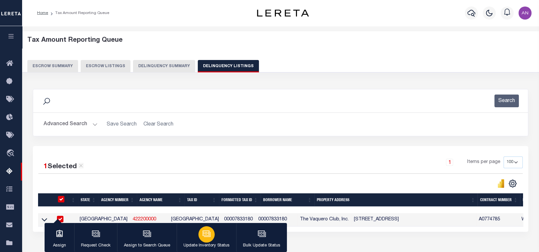
click at [204, 236] on icon "button" at bounding box center [207, 233] width 7 height 5
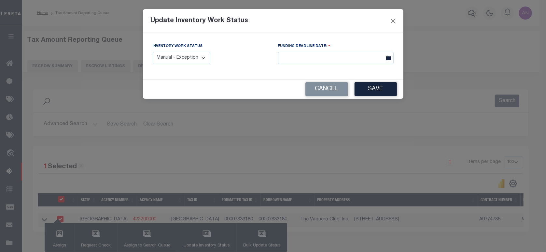
click at [203, 61] on select "Manual - Exception Pended - Awaiting Search Late Add Exception Completed" at bounding box center [182, 58] width 58 height 13
select select "4"
click at [153, 52] on select "Manual - Exception Pended - Awaiting Search Late Add Exception Completed" at bounding box center [182, 58] width 58 height 13
click at [365, 91] on button "Save" at bounding box center [375, 89] width 42 height 14
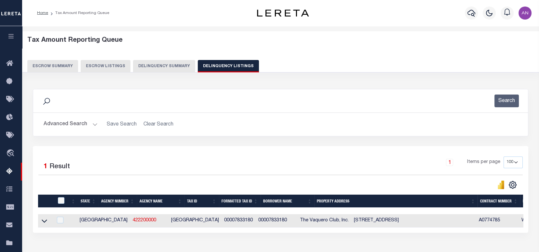
click at [77, 121] on button "Advanced Search" at bounding box center [71, 124] width 54 height 13
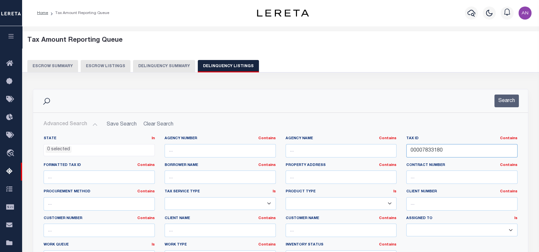
click at [472, 150] on input "00007833180" at bounding box center [462, 150] width 111 height 13
paste input "261"
type input "00007833261"
click at [506, 105] on button "Search" at bounding box center [507, 100] width 24 height 13
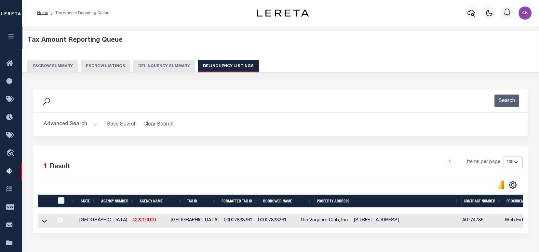
click at [49, 224] on td at bounding box center [45, 220] width 14 height 13
checkbox input "true"
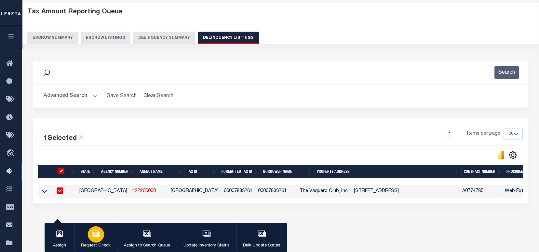
scroll to position [43, 0]
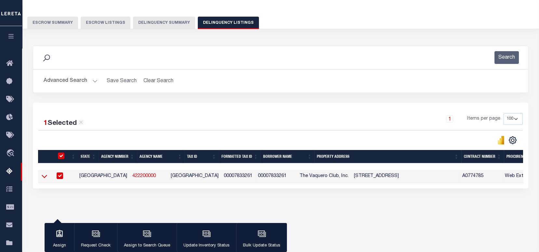
click at [45, 177] on icon at bounding box center [45, 176] width 6 height 7
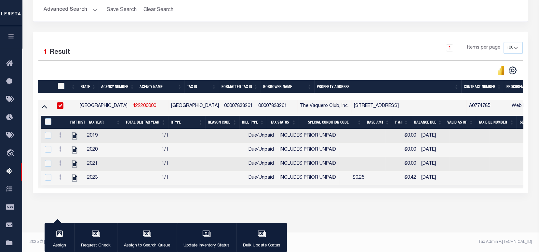
scroll to position [120, 0]
click at [73, 174] on icon "" at bounding box center [74, 177] width 5 height 7
checkbox input "true"
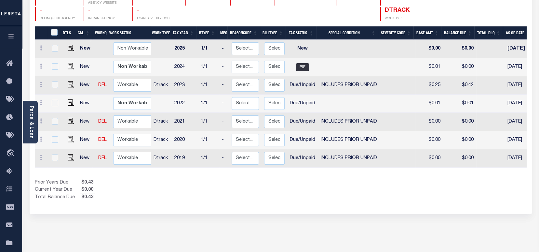
scroll to position [87, 0]
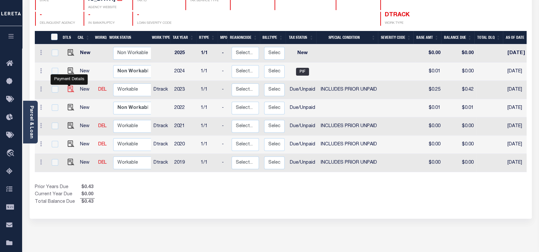
click at [70, 86] on img "" at bounding box center [71, 89] width 7 height 7
checkbox input "true"
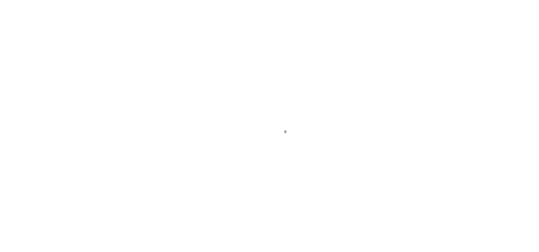
select select "DUE"
select select "19"
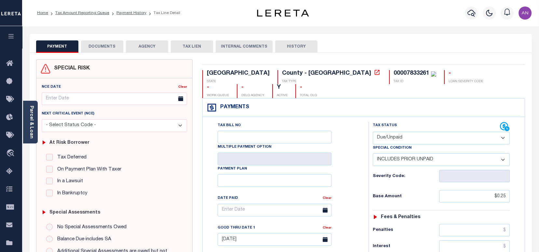
click at [33, 128] on link "Parcel & Loan" at bounding box center [31, 121] width 5 height 33
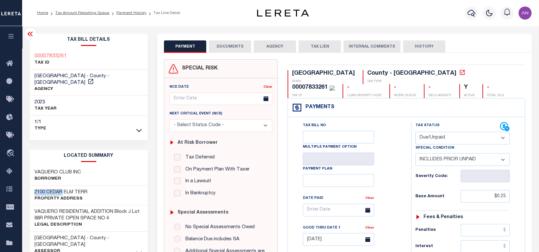
drag, startPoint x: 63, startPoint y: 184, endPoint x: 36, endPoint y: 181, distance: 26.8
click at [33, 186] on div "[GEOGRAPHIC_DATA] TERR Property Address" at bounding box center [89, 196] width 118 height 20
copy h3 "2100 CEDAR"
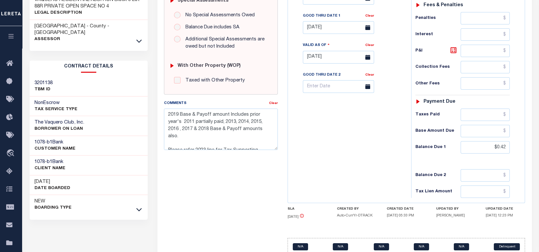
scroll to position [217, 0]
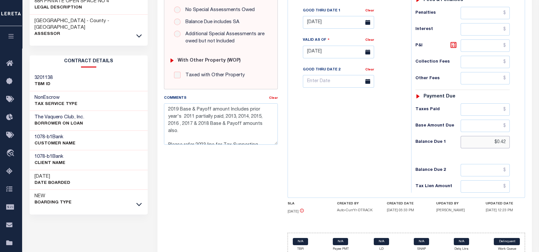
drag, startPoint x: 506, startPoint y: 144, endPoint x: 497, endPoint y: 144, distance: 9.1
click at [497, 144] on input "$0.42" at bounding box center [485, 142] width 49 height 12
paste input "3"
type input "$0.43"
type input "[DATE]"
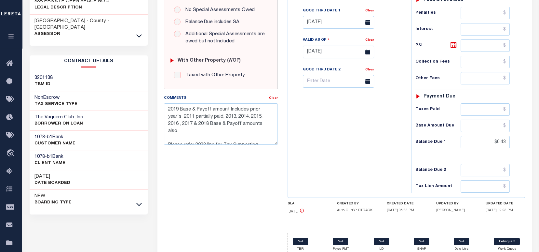
click at [388, 153] on div "Tax Bill No Multiple Payment Option Payment Plan Clear" at bounding box center [348, 48] width 117 height 287
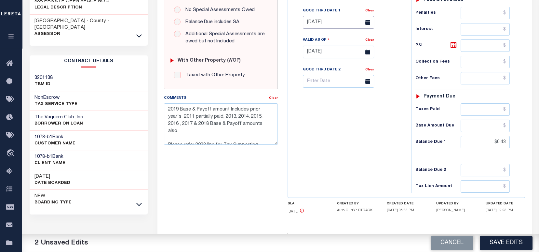
click at [327, 19] on input "[DATE]" at bounding box center [338, 22] width 71 height 13
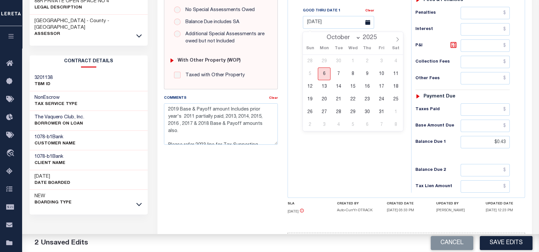
click at [325, 75] on span "6" at bounding box center [324, 73] width 13 height 13
type input "[DATE]"
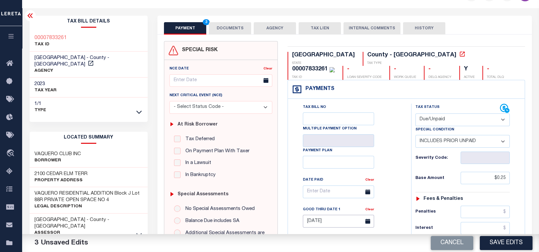
scroll to position [0, 0]
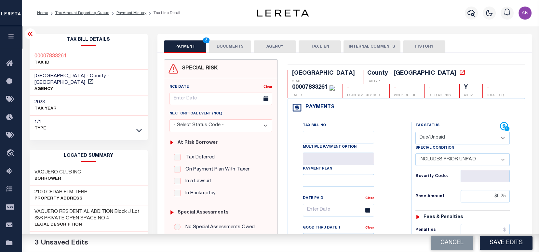
click at [218, 44] on button "DOCUMENTS" at bounding box center [230, 46] width 42 height 12
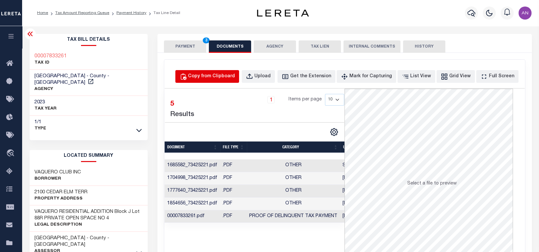
click at [230, 79] on div "Copy from Clipboard" at bounding box center [211, 76] width 47 height 7
select select "POP"
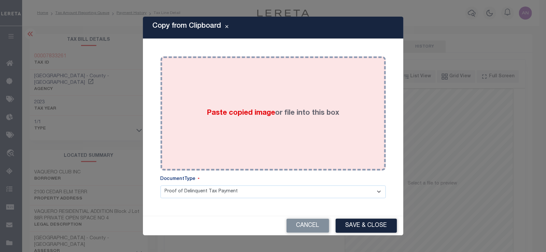
click at [271, 102] on div "Paste copied image or file into this box" at bounding box center [272, 113] width 215 height 104
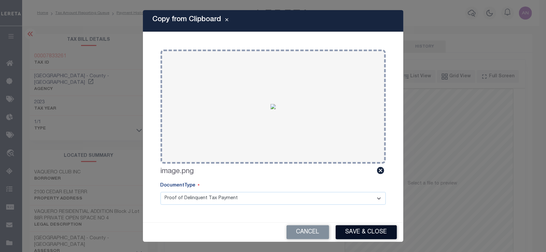
click at [363, 232] on button "Save & Close" at bounding box center [366, 232] width 61 height 14
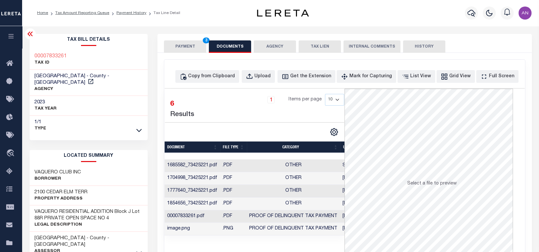
click at [176, 47] on button "PAYMENT 3" at bounding box center [185, 46] width 42 height 12
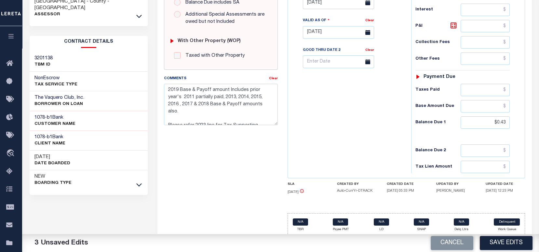
scroll to position [240, 0]
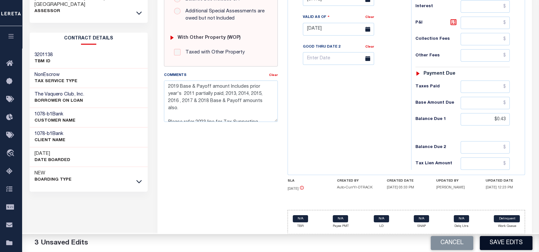
click at [507, 241] on button "Save Edits" at bounding box center [506, 243] width 53 height 14
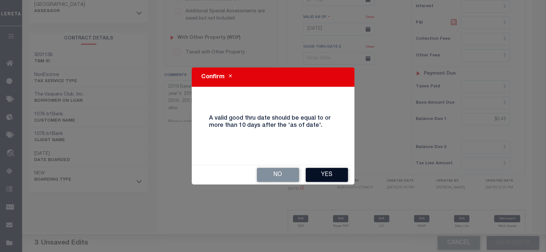
click at [341, 173] on button "Yes" at bounding box center [327, 175] width 42 height 14
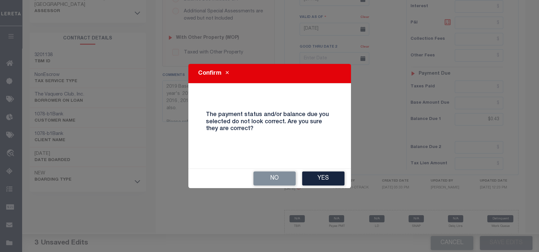
click at [321, 169] on div "No Yes" at bounding box center [269, 178] width 163 height 19
click at [314, 181] on button "Yes" at bounding box center [323, 178] width 42 height 14
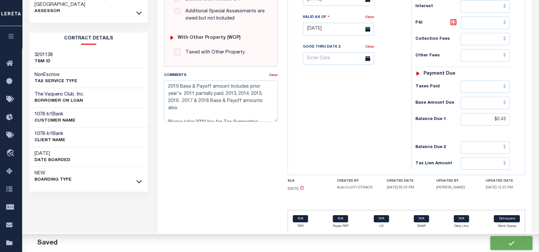
checkbox input "false"
type textarea "2019 Base & Payoff amount Includes prior year's 2011 partially paid, 2013, 2014…"
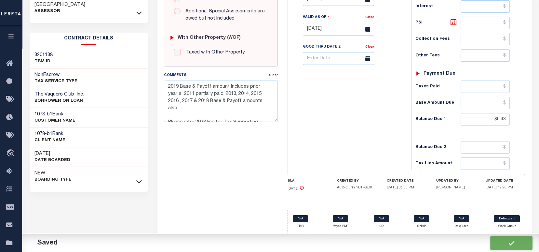
type input "$0.25"
type input "$0.43"
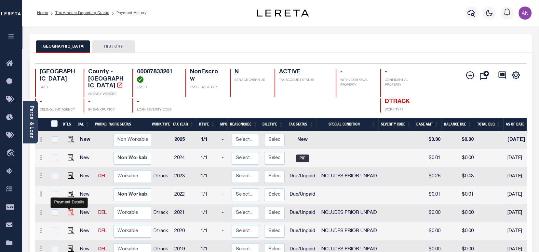
click at [69, 209] on img "" at bounding box center [71, 212] width 7 height 7
checkbox input "true"
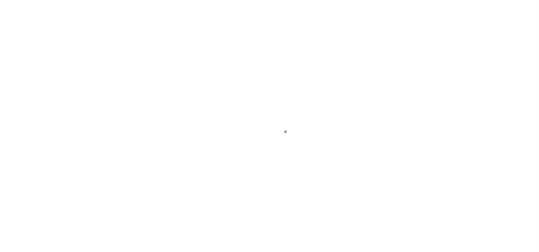
select select "DUE"
select select "19"
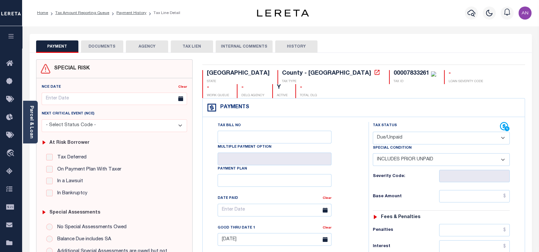
click at [113, 46] on button "DOCUMENTS" at bounding box center [102, 46] width 42 height 12
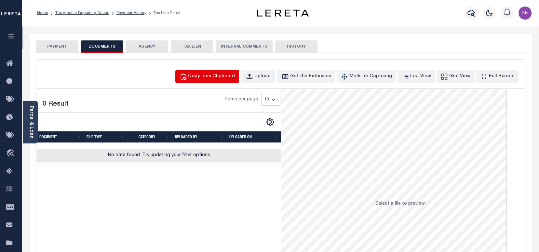
click at [231, 74] on div "Copy from Clipboard" at bounding box center [211, 76] width 47 height 7
select select "POP"
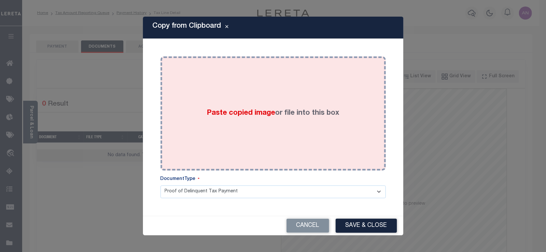
click at [275, 87] on div "Paste copied image or file into this box" at bounding box center [272, 113] width 215 height 104
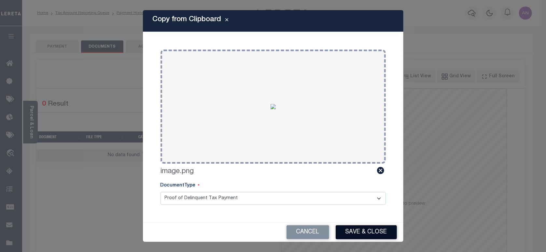
click at [363, 230] on button "Save & Close" at bounding box center [366, 232] width 61 height 14
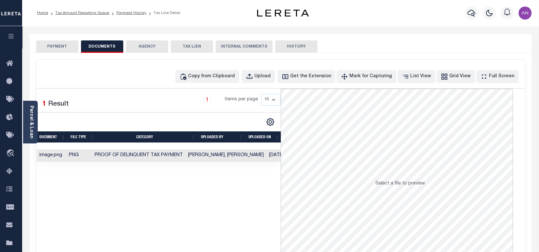
click at [63, 48] on button "PAYMENT" at bounding box center [57, 46] width 42 height 12
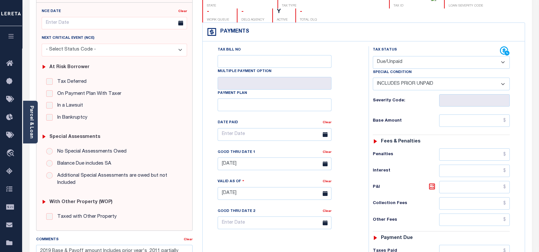
scroll to position [87, 0]
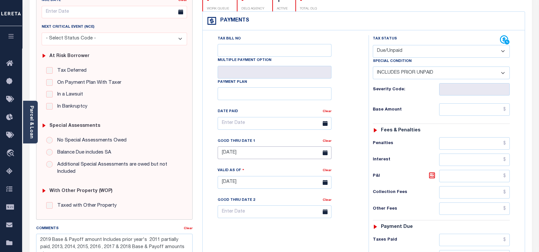
click at [253, 146] on input "[DATE]" at bounding box center [275, 152] width 114 height 13
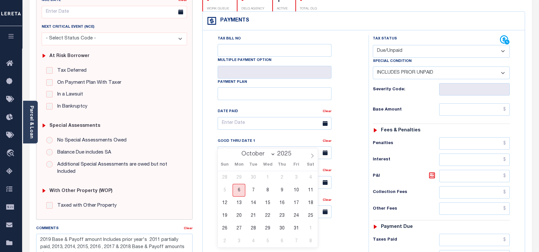
click at [240, 187] on span "6" at bounding box center [239, 190] width 13 height 13
type input "[DATE]"
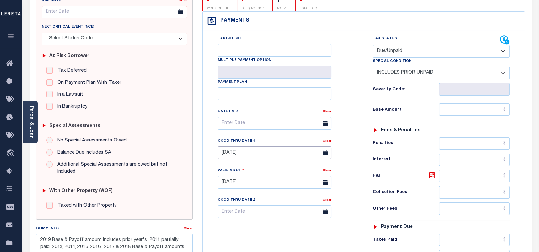
type input "[DATE]"
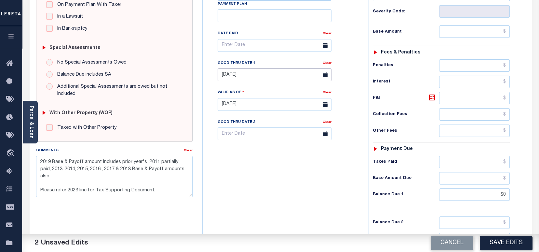
scroll to position [173, 0]
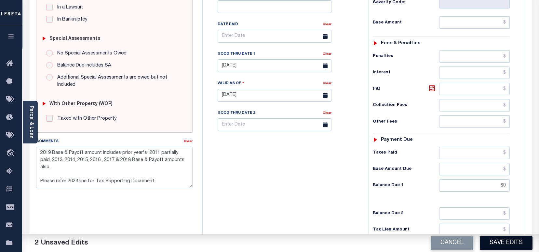
click at [503, 247] on button "Save Edits" at bounding box center [506, 243] width 53 height 14
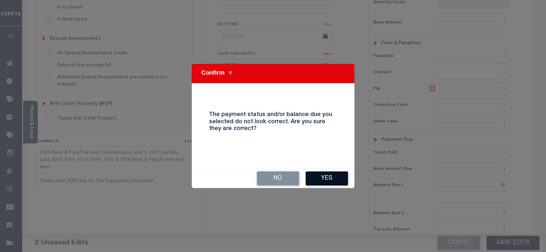
click at [343, 175] on button "Yes" at bounding box center [327, 178] width 42 height 14
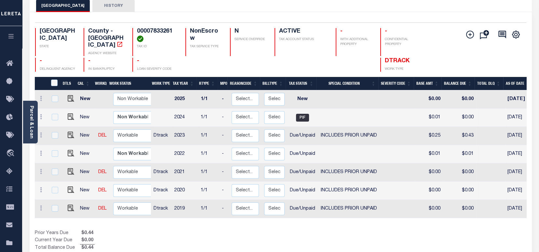
scroll to position [87, 0]
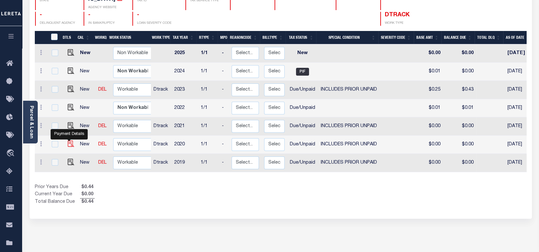
click at [69, 140] on img "" at bounding box center [71, 143] width 7 height 7
checkbox input "true"
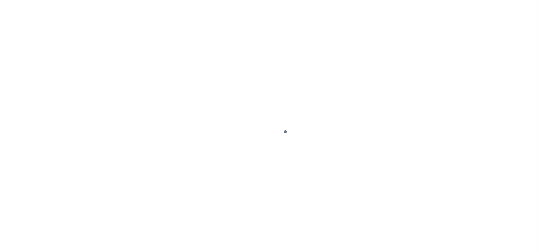
select select "DUE"
select select "19"
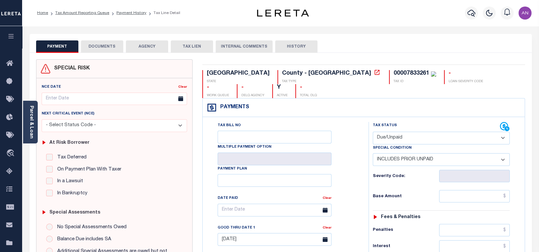
click at [110, 45] on button "DOCUMENTS" at bounding box center [102, 46] width 42 height 12
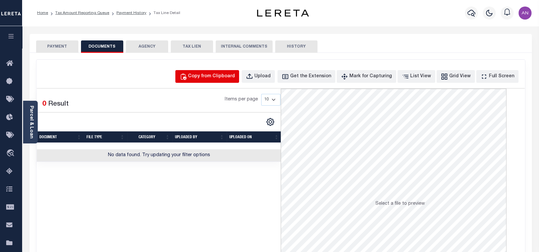
click at [220, 70] on button "Copy from Clipboard" at bounding box center [207, 76] width 64 height 13
select select "POP"
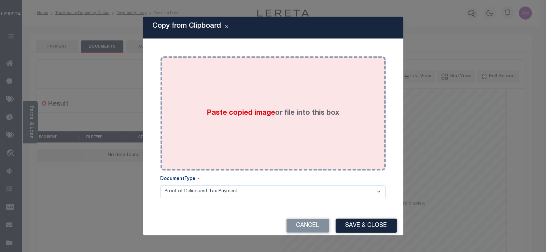
click at [247, 84] on div "Paste copied image or file into this box" at bounding box center [272, 113] width 215 height 104
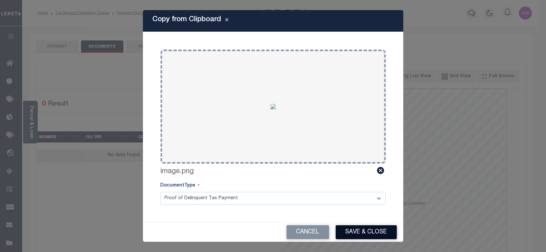
click at [354, 226] on button "Save & Close" at bounding box center [366, 232] width 61 height 14
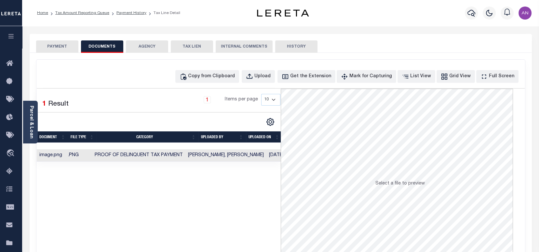
click at [68, 50] on button "PAYMENT" at bounding box center [57, 46] width 42 height 12
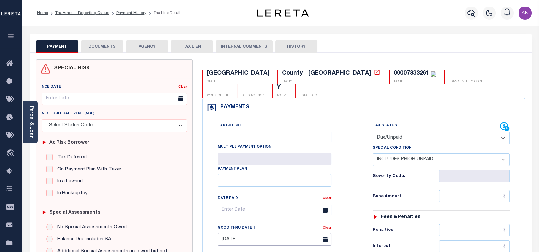
click at [253, 233] on input "08/31/2025" at bounding box center [275, 239] width 114 height 13
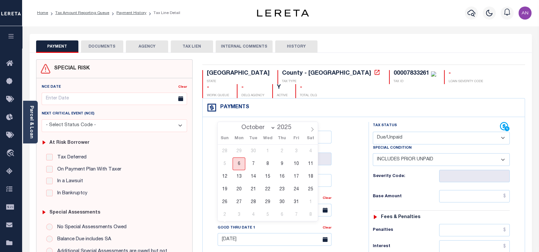
click at [239, 161] on span "6" at bounding box center [239, 163] width 13 height 13
type input "[DATE]"
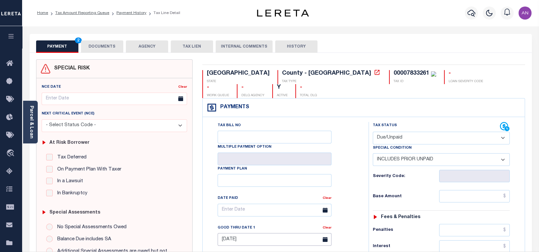
type input "[DATE]"
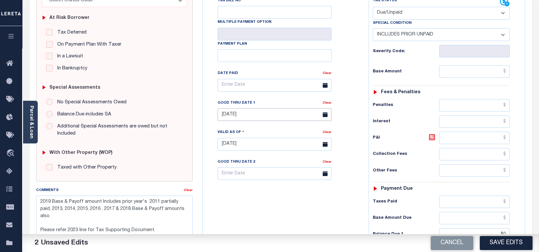
scroll to position [130, 0]
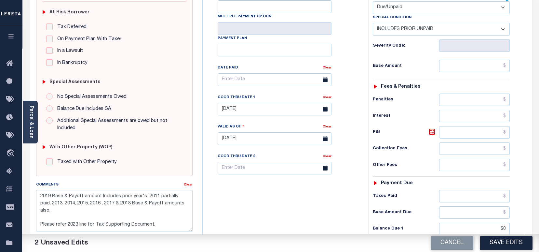
click at [498, 244] on button "Save Edits" at bounding box center [506, 243] width 53 height 14
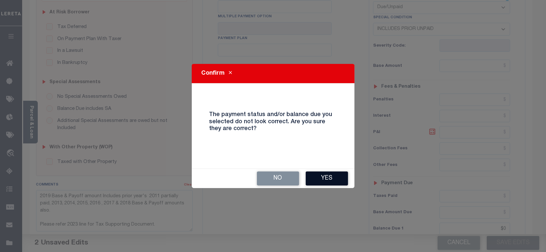
click at [329, 180] on button "Yes" at bounding box center [327, 178] width 42 height 14
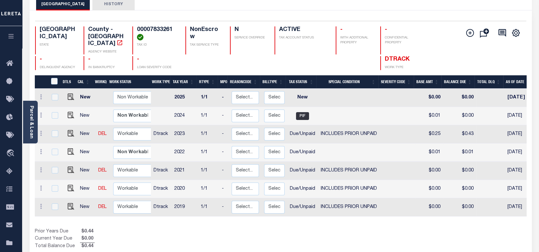
scroll to position [43, 0]
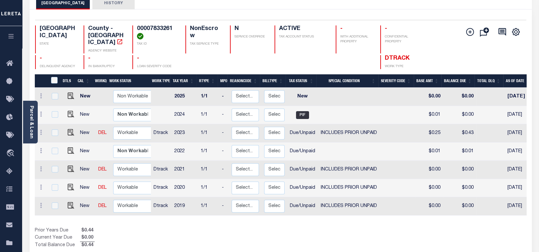
click at [71, 202] on img at bounding box center [71, 205] width 7 height 7
checkbox input "true"
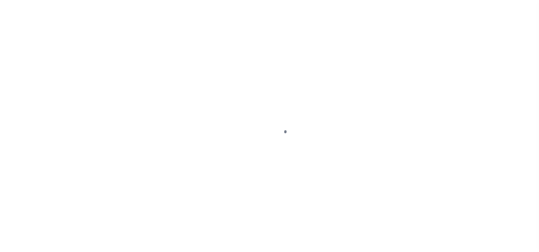
select select "DUE"
select select "19"
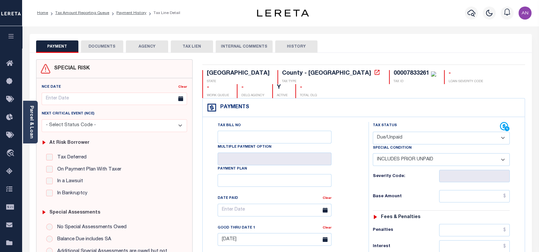
click at [102, 49] on button "DOCUMENTS" at bounding box center [102, 46] width 42 height 12
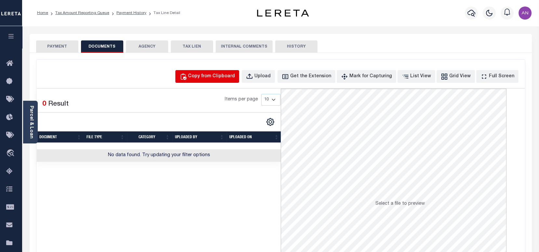
click at [208, 75] on div "Copy from Clipboard" at bounding box center [211, 76] width 47 height 7
select select "POP"
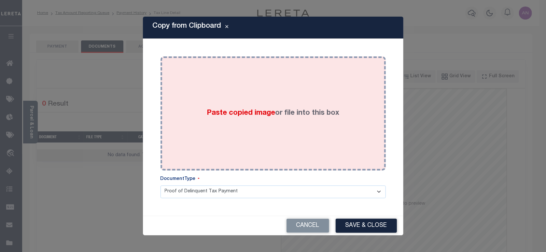
click at [265, 99] on div "Paste copied image or file into this box" at bounding box center [272, 113] width 215 height 104
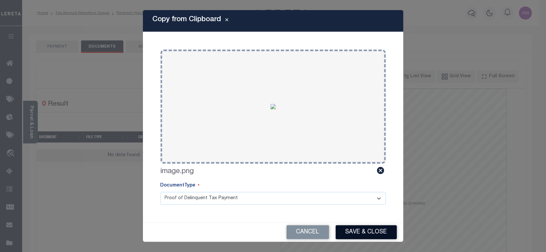
click at [372, 227] on button "Save & Close" at bounding box center [366, 232] width 61 height 14
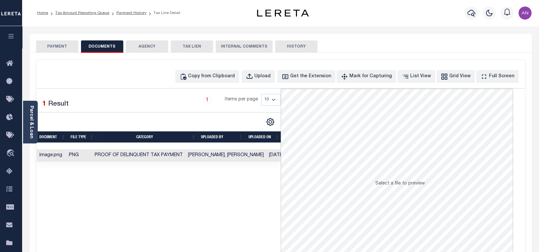
click at [62, 47] on button "PAYMENT" at bounding box center [57, 46] width 42 height 12
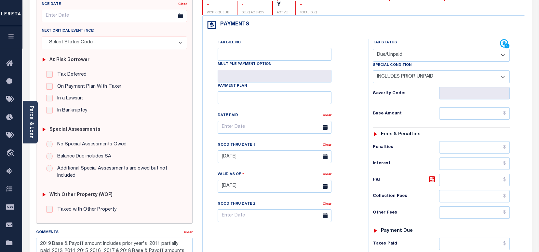
scroll to position [87, 0]
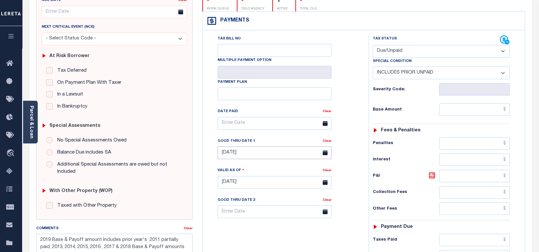
click at [256, 146] on input "[DATE]" at bounding box center [275, 152] width 114 height 13
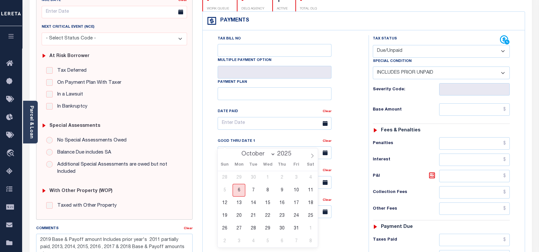
click at [244, 188] on span "6" at bounding box center [239, 190] width 13 height 13
type input "[DATE]"
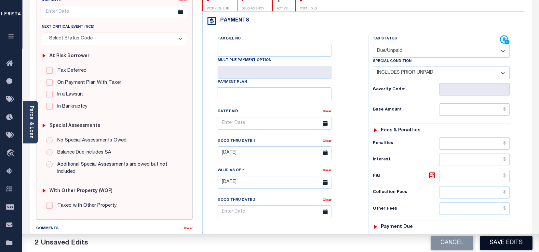
click at [492, 241] on button "Save Edits" at bounding box center [506, 243] width 53 height 14
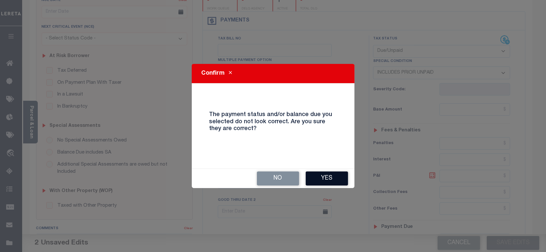
click at [318, 178] on button "Yes" at bounding box center [327, 178] width 42 height 14
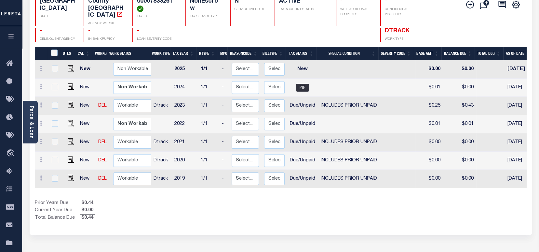
scroll to position [87, 0]
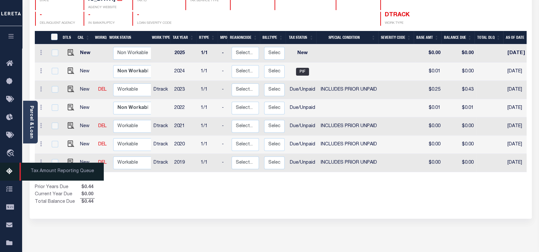
click at [10, 175] on icon at bounding box center [11, 171] width 10 height 8
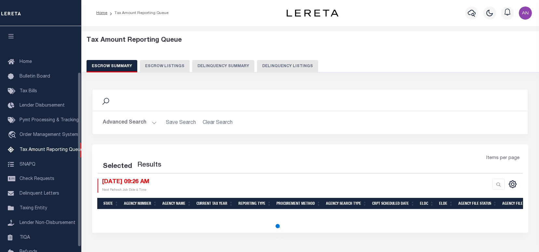
click at [275, 67] on button "Delinquency Listings" at bounding box center [287, 66] width 61 height 12
select select "100"
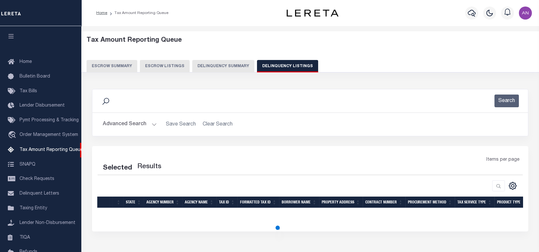
select select "100"
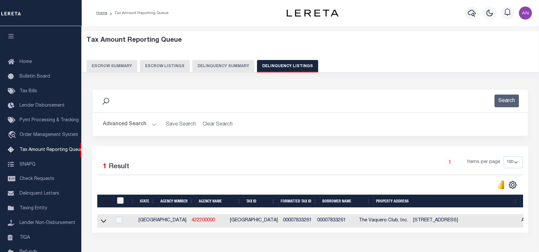
scroll to position [59, 0]
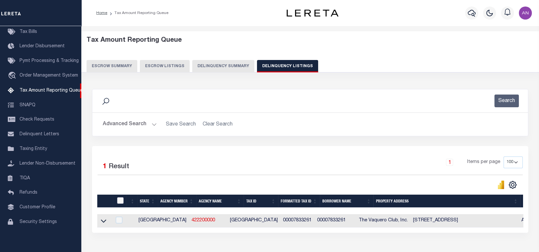
click at [119, 200] on input "checkbox" at bounding box center [120, 200] width 7 height 7
checkbox input "true"
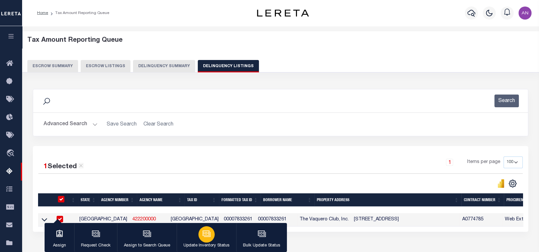
click at [201, 242] on p "Update Inventory Status" at bounding box center [207, 245] width 46 height 7
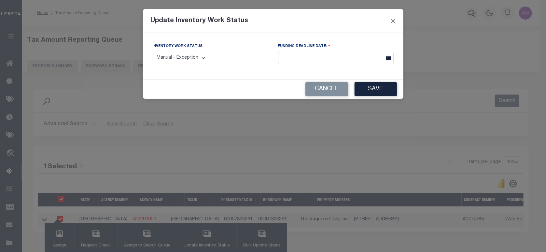
click at [187, 57] on select "Manual - Exception Pended - Awaiting Search Late Add Exception Completed" at bounding box center [182, 58] width 58 height 13
select select "4"
click at [153, 52] on select "Manual - Exception Pended - Awaiting Search Late Add Exception Completed" at bounding box center [182, 58] width 58 height 13
click at [360, 93] on button "Save" at bounding box center [375, 89] width 42 height 14
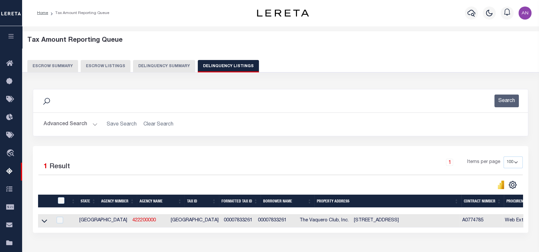
click at [76, 124] on button "Advanced Search" at bounding box center [71, 124] width 54 height 13
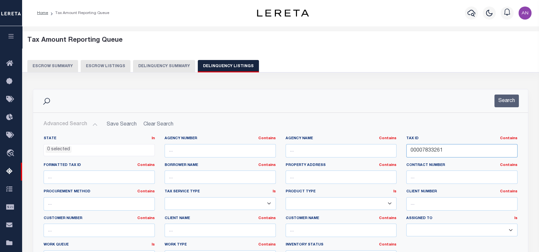
click at [427, 147] on input "00007833261" at bounding box center [462, 150] width 111 height 13
paste input "10097945"
type input "00010097945"
click at [502, 97] on button "Search" at bounding box center [507, 100] width 24 height 13
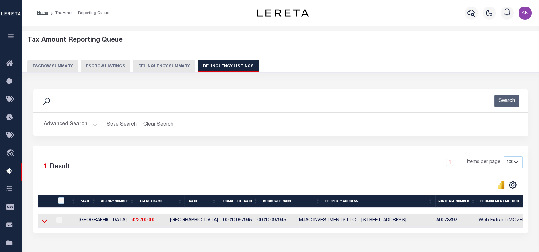
click at [43, 221] on icon at bounding box center [45, 220] width 6 height 7
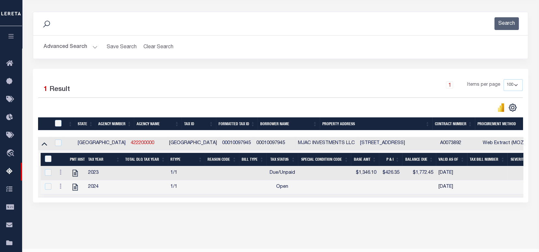
scroll to position [87, 0]
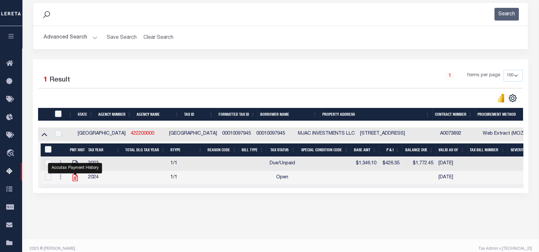
click at [75, 179] on icon "" at bounding box center [75, 177] width 5 height 7
checkbox input "true"
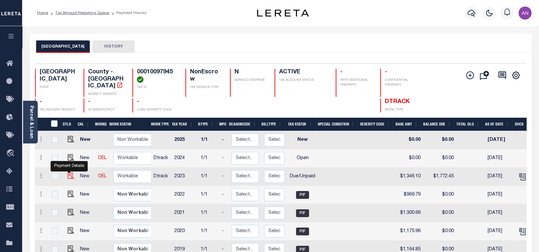
click at [68, 173] on img "" at bounding box center [71, 175] width 7 height 7
checkbox input "true"
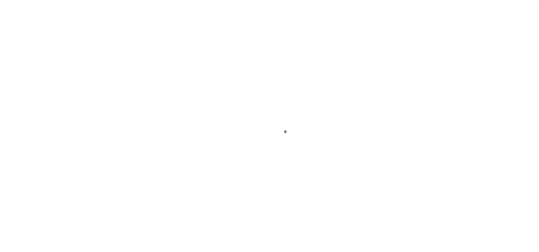
select select "DUE"
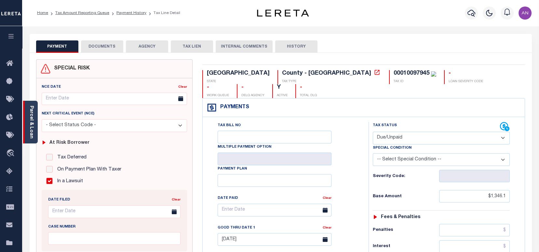
click at [33, 126] on link "Parcel & Loan" at bounding box center [31, 121] width 5 height 33
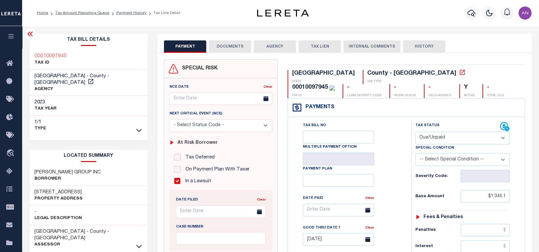
click at [234, 50] on button "DOCUMENTS" at bounding box center [230, 46] width 42 height 12
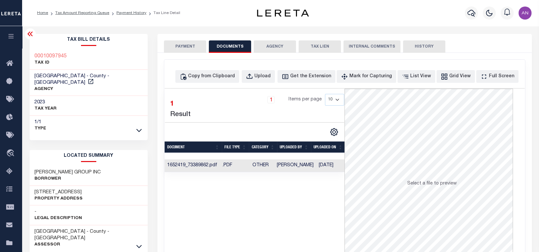
click at [273, 163] on td "Other" at bounding box center [261, 165] width 28 height 13
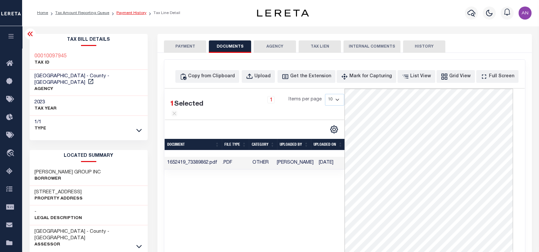
click at [125, 12] on link "Payment History" at bounding box center [132, 13] width 30 height 4
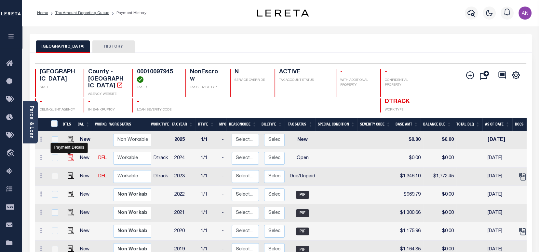
click at [70, 154] on img "" at bounding box center [71, 157] width 7 height 7
checkbox input "true"
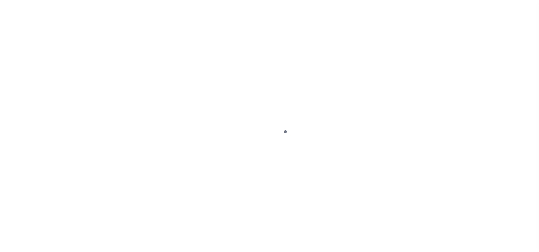
select select "OP2"
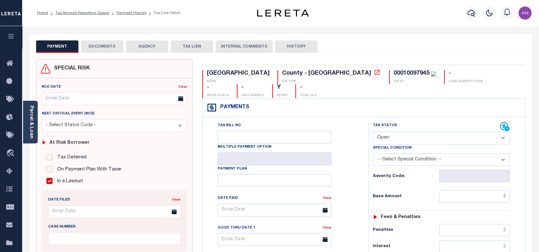
click at [109, 48] on button "DOCUMENTS" at bounding box center [102, 46] width 42 height 12
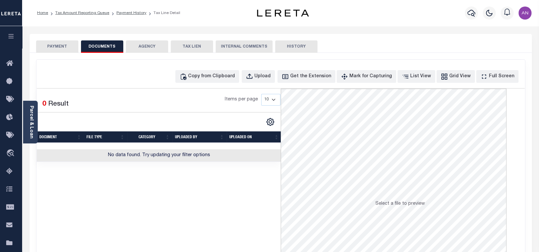
click at [66, 49] on button "PAYMENT" at bounding box center [57, 46] width 42 height 12
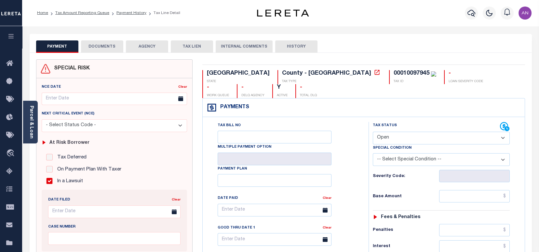
click at [92, 47] on button "DOCUMENTS" at bounding box center [102, 46] width 42 height 12
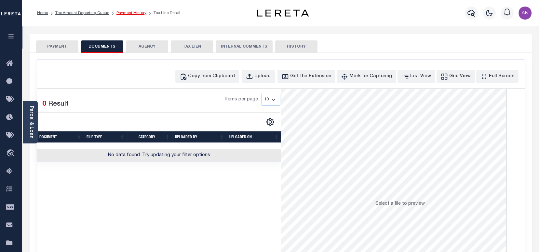
click at [128, 14] on link "Payment History" at bounding box center [132, 13] width 30 height 4
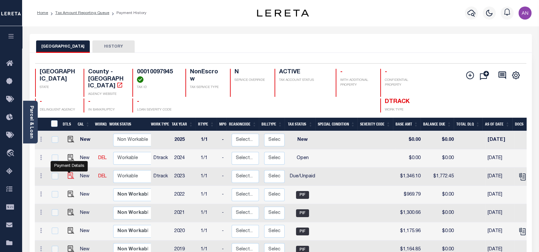
click at [69, 172] on img "" at bounding box center [71, 175] width 7 height 7
checkbox input "true"
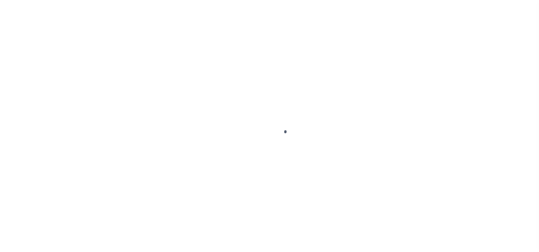
select select "DUE"
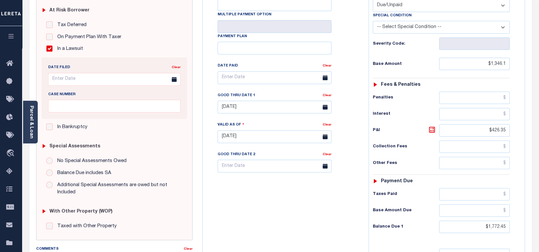
scroll to position [173, 0]
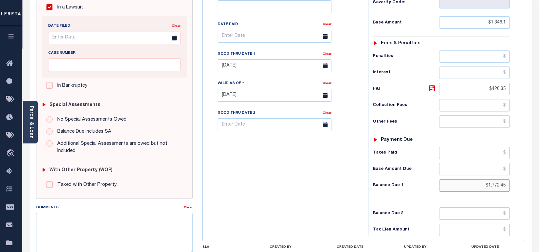
drag, startPoint x: 508, startPoint y: 173, endPoint x: 488, endPoint y: 171, distance: 20.3
click at [488, 179] on input "$1,772.45" at bounding box center [474, 185] width 71 height 12
paste input "516.00"
type input "$516.00"
type input "[DATE]"
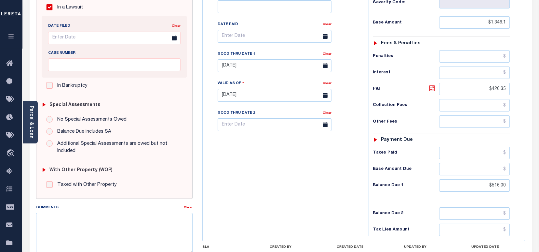
click at [431, 86] on icon at bounding box center [432, 88] width 4 height 4
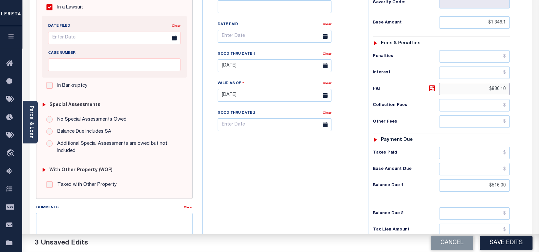
drag, startPoint x: 506, startPoint y: 76, endPoint x: 491, endPoint y: 74, distance: 14.4
click at [491, 83] on input "$830.10" at bounding box center [474, 89] width 71 height 12
type input "$0.00"
click at [319, 163] on div "Tax Bill No Multiple Payment Option Payment Plan Clear" at bounding box center [283, 91] width 159 height 287
click at [263, 59] on input "08/31/2024" at bounding box center [275, 65] width 114 height 13
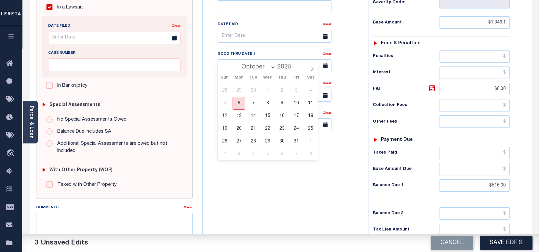
click at [239, 103] on span "6" at bounding box center [239, 103] width 13 height 13
type input "10/06/2025"
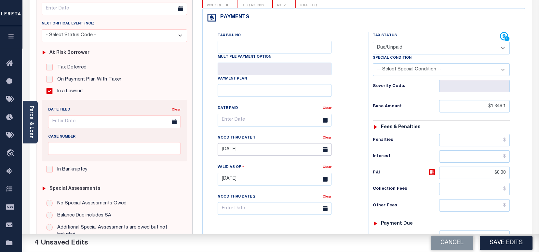
scroll to position [0, 0]
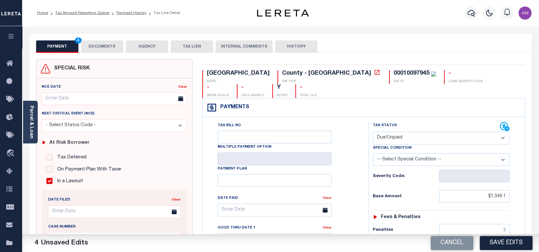
click at [107, 50] on button "DOCUMENTS" at bounding box center [102, 46] width 42 height 12
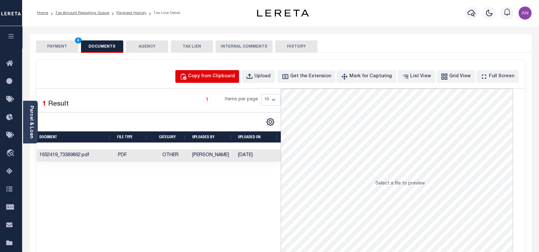
click at [219, 78] on div "Copy from Clipboard" at bounding box center [211, 76] width 47 height 7
select select "POP"
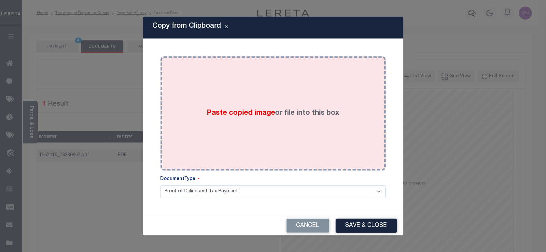
click at [294, 90] on div "Paste copied image or file into this box" at bounding box center [272, 113] width 215 height 104
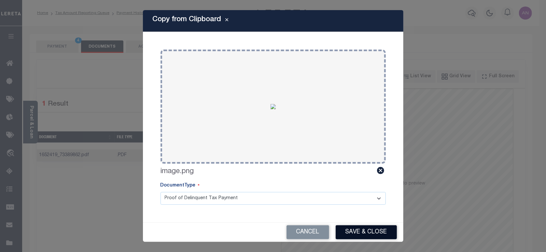
click at [365, 234] on button "Save & Close" at bounding box center [366, 232] width 61 height 14
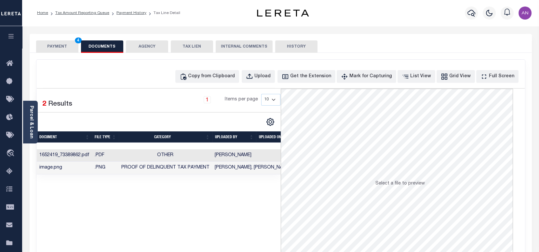
click at [143, 156] on td "Other" at bounding box center [165, 155] width 93 height 13
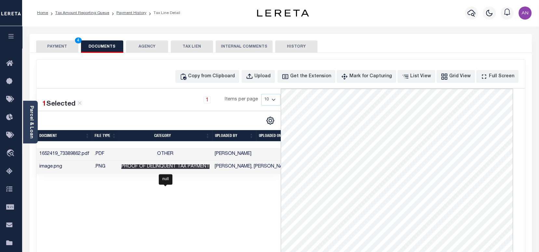
click at [152, 169] on span "Proof of Delinquent Tax Payment" at bounding box center [165, 166] width 88 height 5
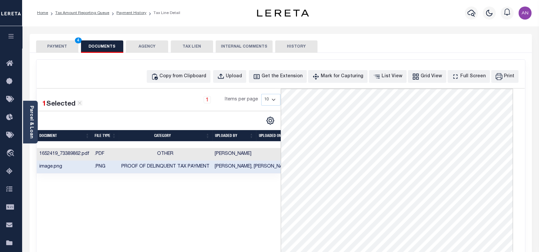
click at [151, 160] on td "Other" at bounding box center [165, 154] width 93 height 13
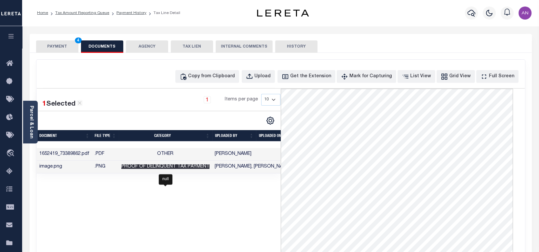
click at [151, 169] on span "Proof of Delinquent Tax Payment" at bounding box center [165, 166] width 88 height 5
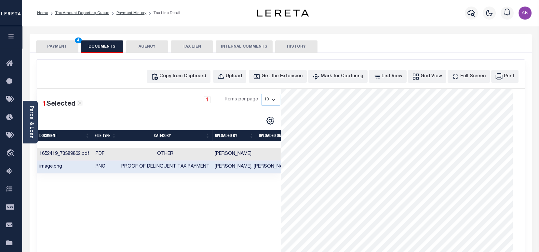
click at [65, 44] on button "PAYMENT 4" at bounding box center [57, 46] width 42 height 12
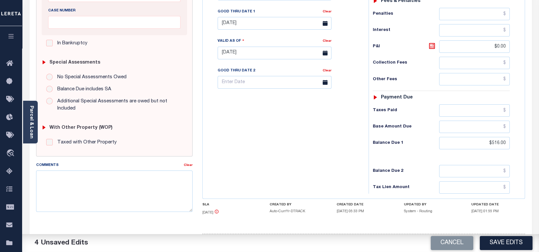
scroll to position [225, 0]
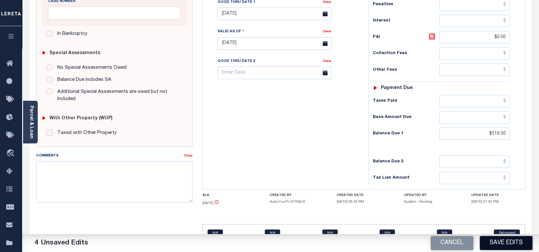
click at [505, 241] on button "Save Edits" at bounding box center [506, 243] width 53 height 14
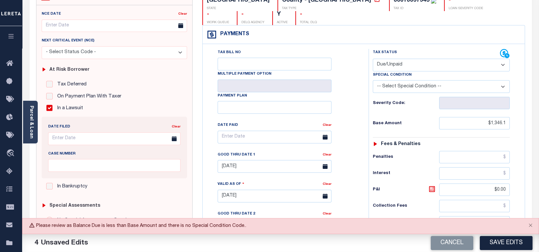
scroll to position [52, 0]
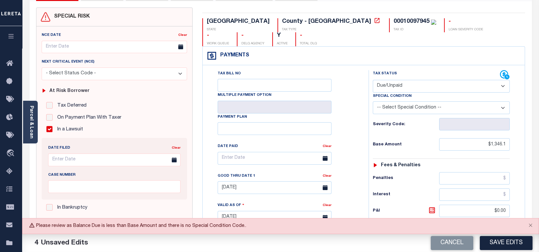
click at [411, 101] on select "-- Select Special Condition -- 3RD PARTY TAX LIEN AGENCY TAX LIEN (A.K.A Inside…" at bounding box center [441, 107] width 137 height 13
select select "15"
click at [373, 101] on select "-- Select Special Condition -- 3RD PARTY TAX LIEN AGENCY TAX LIEN (A.K.A Inside…" at bounding box center [441, 107] width 137 height 13
click at [499, 243] on button "Save Edits" at bounding box center [506, 243] width 53 height 14
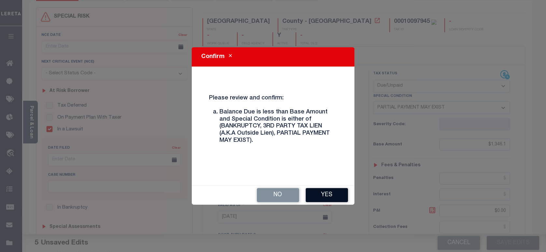
click at [335, 199] on button "Yes" at bounding box center [327, 195] width 42 height 14
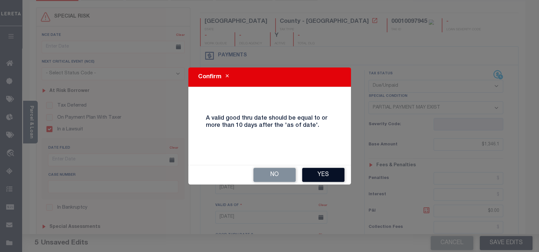
click at [334, 176] on button "Yes" at bounding box center [323, 175] width 42 height 14
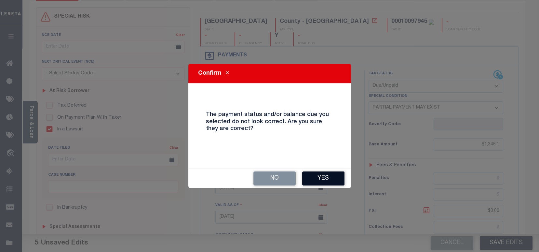
click at [326, 177] on button "Yes" at bounding box center [323, 178] width 42 height 14
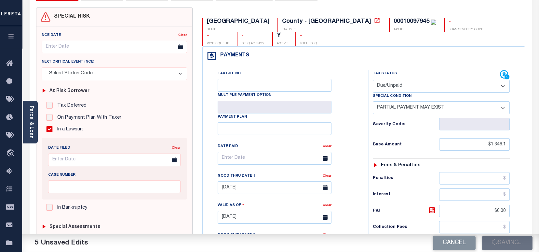
checkbox input "false"
type input "$1,346.1"
type input "$0"
type input "$516"
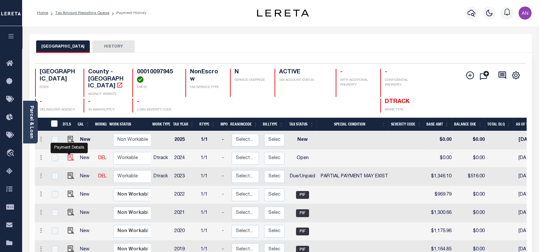
click at [68, 154] on img "" at bounding box center [71, 157] width 7 height 7
checkbox input "true"
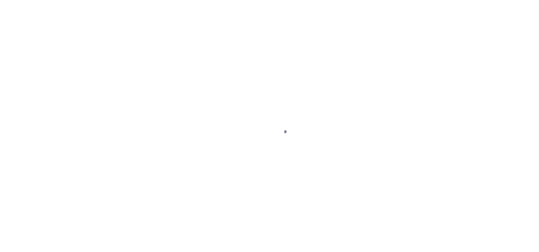
select select "OP2"
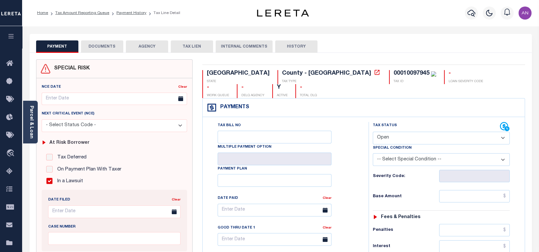
click at [417, 153] on select "-- Select Special Condition -- 3RD PARTY TAX LIEN AGENCY TAX LIEN (A.K.A Inside…" at bounding box center [441, 159] width 137 height 13
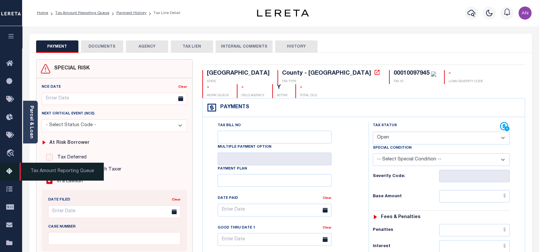
click at [14, 175] on icon at bounding box center [11, 171] width 10 height 8
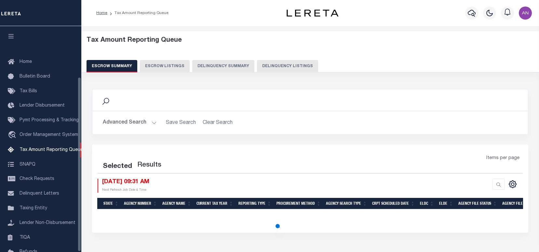
select select "100"
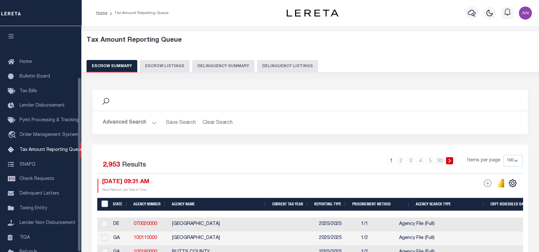
scroll to position [66, 0]
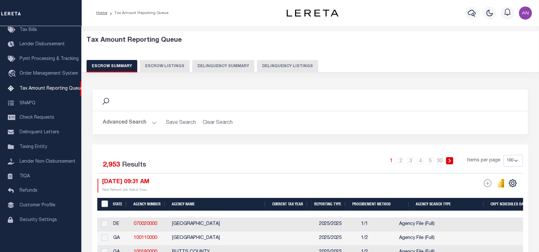
click at [263, 67] on button "Delinquency Listings" at bounding box center [287, 66] width 61 height 12
select select "100"
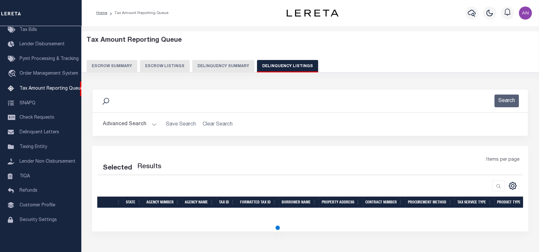
select select "100"
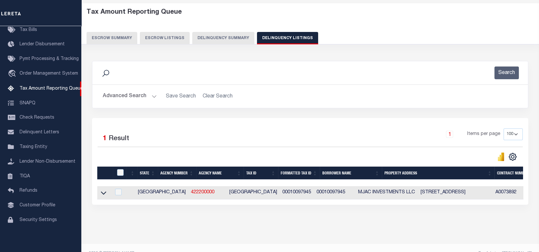
scroll to position [43, 0]
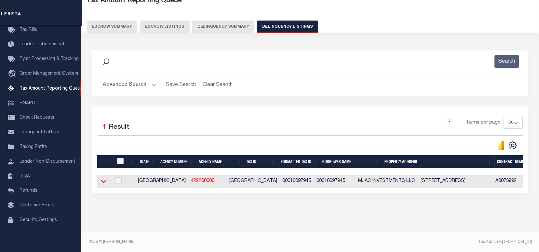
click at [104, 181] on icon at bounding box center [104, 181] width 6 height 7
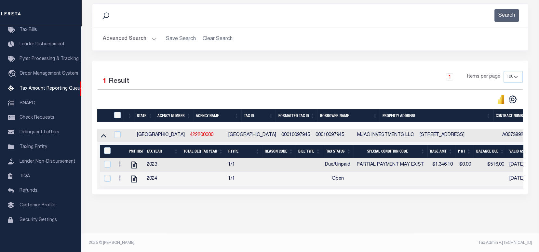
scroll to position [87, 0]
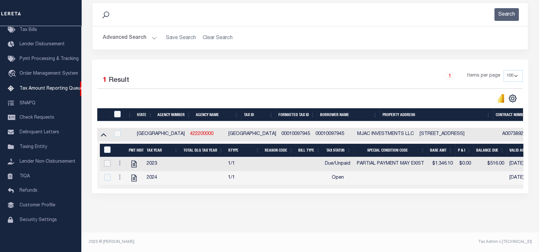
click at [105, 166] on input "checkbox" at bounding box center [107, 163] width 7 height 7
checkbox input "true"
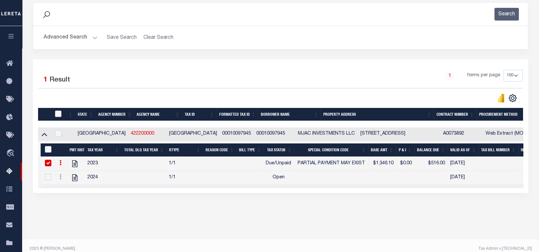
click at [55, 114] on input "checkbox" at bounding box center [58, 113] width 7 height 7
checkbox input "true"
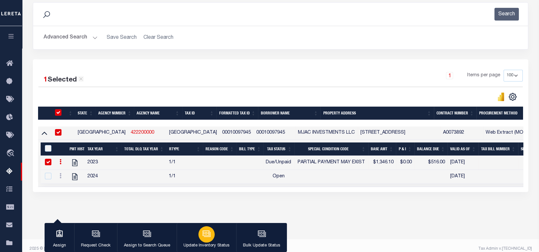
click at [203, 241] on div "button" at bounding box center [207, 234] width 16 height 16
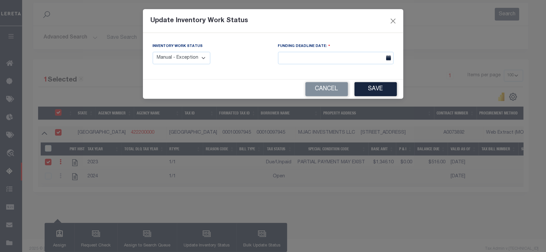
click at [195, 59] on select "Manual - Exception Pended - Awaiting Search Late Add Exception Completed" at bounding box center [182, 58] width 58 height 13
select select "4"
click at [153, 52] on select "Manual - Exception Pended - Awaiting Search Late Add Exception Completed" at bounding box center [182, 58] width 58 height 13
click at [366, 90] on button "Save" at bounding box center [375, 89] width 42 height 14
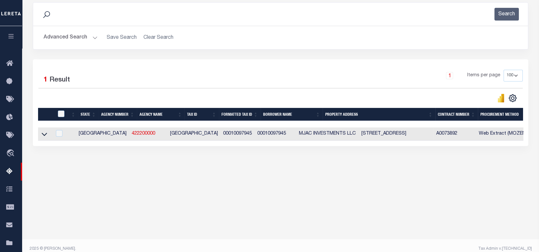
click at [70, 37] on button "Advanced Search" at bounding box center [71, 37] width 54 height 13
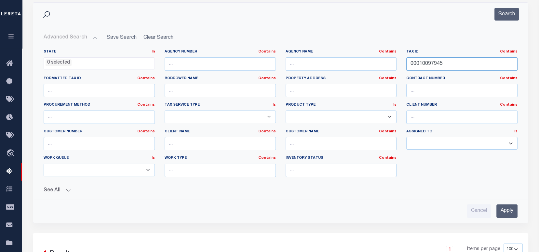
click at [427, 64] on input "00010097945" at bounding box center [462, 63] width 111 height 13
paste input "40108511"
type input "00040108511"
click at [504, 14] on button "Search" at bounding box center [507, 14] width 24 height 13
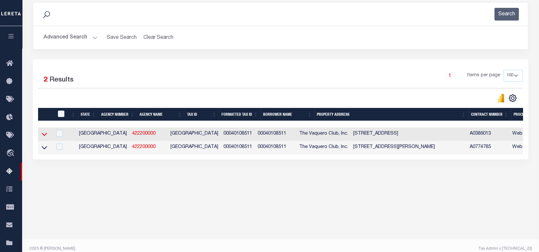
click at [44, 133] on icon at bounding box center [45, 134] width 6 height 7
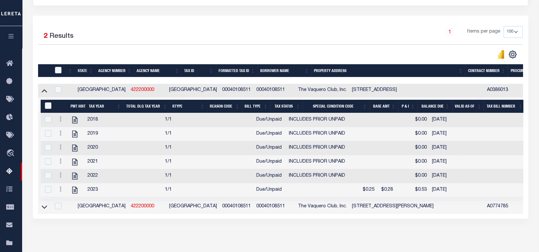
scroll to position [162, 0]
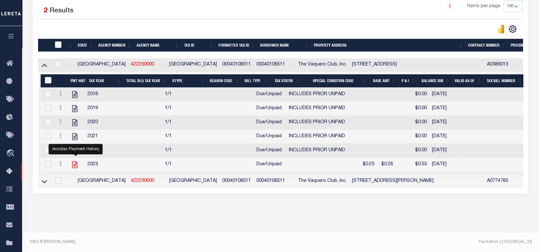
click at [75, 160] on icon "" at bounding box center [75, 164] width 8 height 8
checkbox input "true"
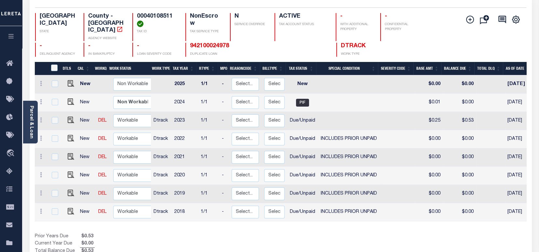
scroll to position [20, 0]
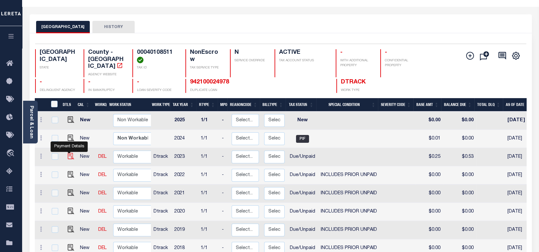
click at [68, 153] on img "" at bounding box center [71, 156] width 7 height 7
checkbox input "true"
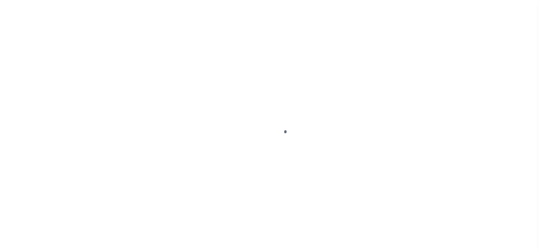
select select "DUE"
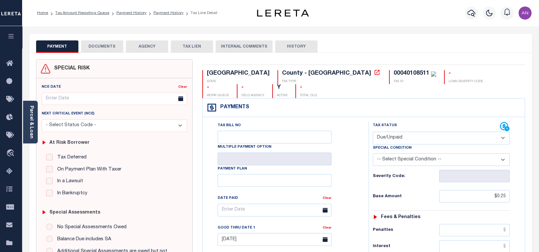
click at [30, 129] on link "Parcel & Loan" at bounding box center [31, 121] width 5 height 33
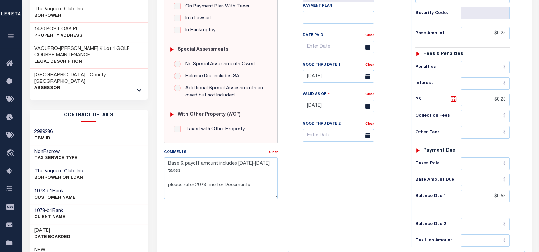
scroll to position [217, 0]
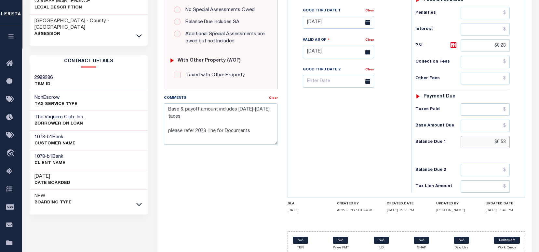
drag, startPoint x: 506, startPoint y: 142, endPoint x: 497, endPoint y: 143, distance: 9.2
click at [497, 143] on input "$0.53" at bounding box center [485, 142] width 49 height 12
paste input "4"
type input "$0.54"
click at [457, 46] on icon at bounding box center [454, 45] width 8 height 8
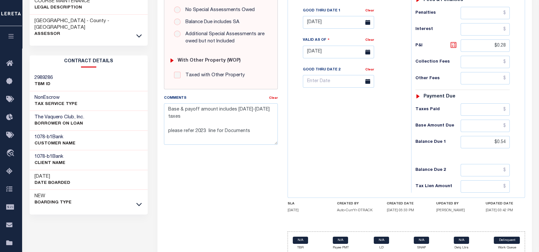
type input "[DATE]"
type input "$0.29"
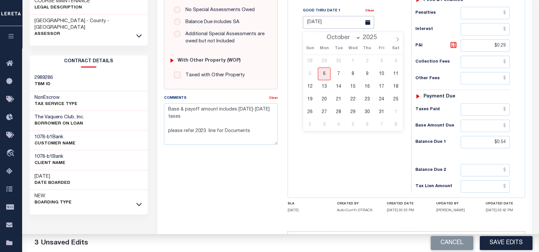
click at [319, 27] on input "09/30/2025" at bounding box center [338, 22] width 71 height 13
click at [327, 72] on span "6" at bounding box center [324, 73] width 13 height 13
type input "[DATE]"
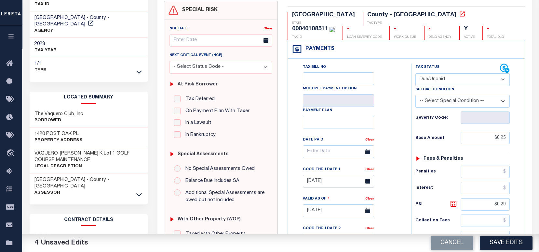
scroll to position [0, 0]
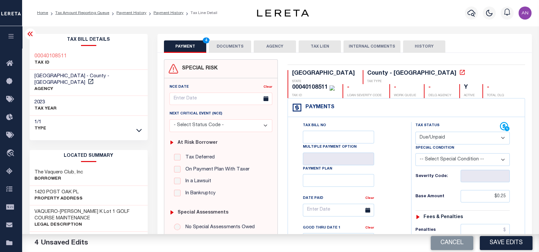
click at [225, 48] on button "DOCUMENTS" at bounding box center [230, 46] width 42 height 12
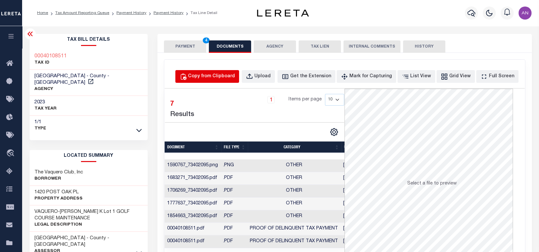
click at [222, 79] on div "Copy from Clipboard" at bounding box center [211, 76] width 47 height 7
select select "POP"
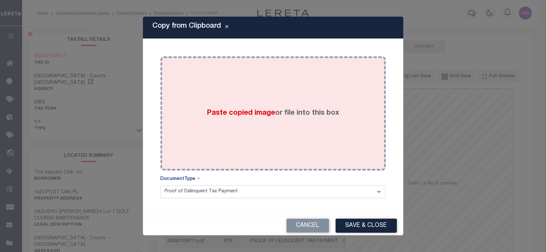
click at [278, 84] on div "Paste copied image or file into this box" at bounding box center [272, 113] width 215 height 104
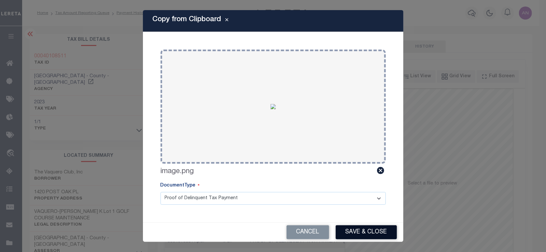
click at [357, 234] on button "Save & Close" at bounding box center [366, 232] width 61 height 14
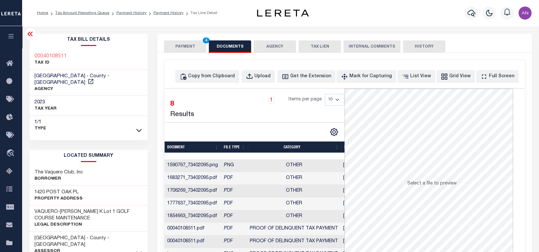
click at [184, 43] on button "PAYMENT 4" at bounding box center [185, 46] width 42 height 12
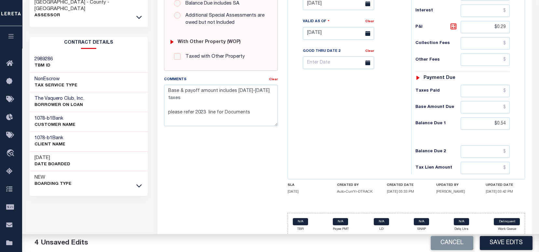
scroll to position [238, 0]
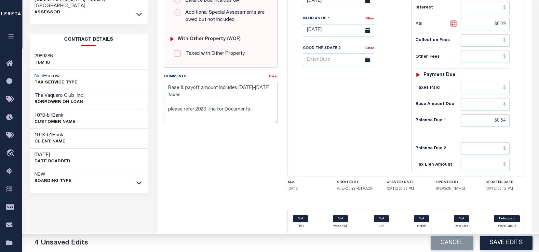
click at [503, 242] on button "Save Edits" at bounding box center [506, 243] width 53 height 14
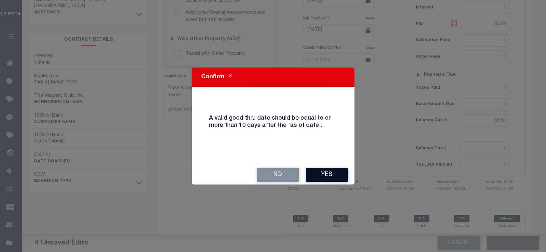
click at [331, 171] on button "Yes" at bounding box center [327, 175] width 42 height 14
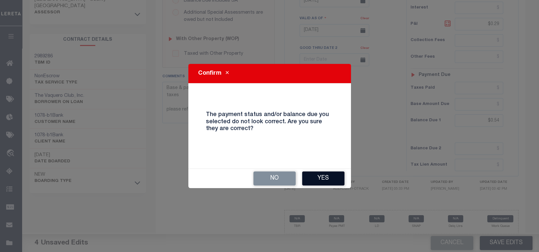
click at [332, 179] on button "Yes" at bounding box center [323, 178] width 42 height 14
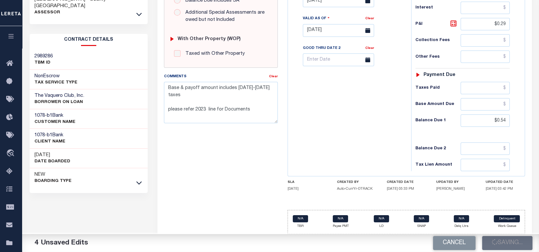
checkbox input "false"
type textarea "Base & payoff amount includes 2008-2018 taxes please refer 2023 line for Docume…"
type input "$0.25"
type input "$0.29"
type input "$0.54"
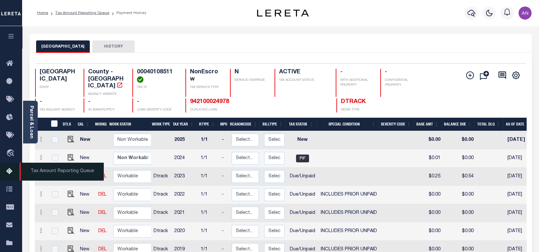
click at [9, 173] on icon at bounding box center [11, 171] width 10 height 8
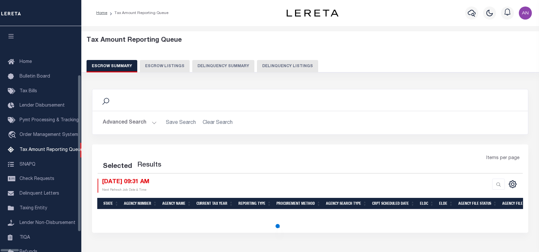
click at [232, 64] on button "Delinquency Summary" at bounding box center [223, 66] width 62 height 12
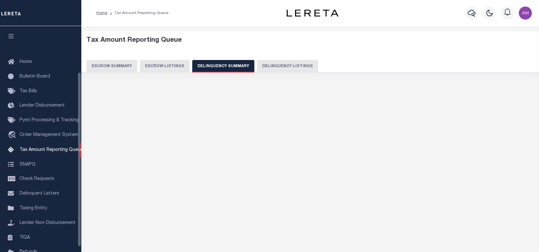
click at [259, 66] on button "Delinquency Listings" at bounding box center [287, 66] width 61 height 12
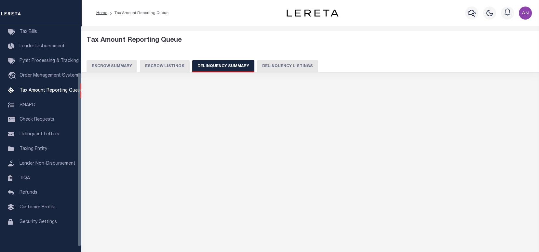
select select "100"
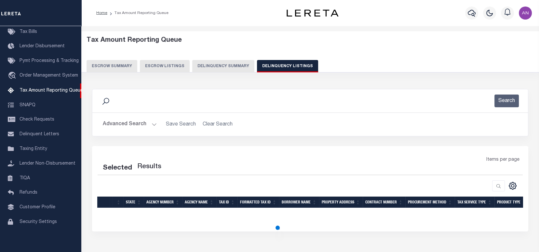
select select "100"
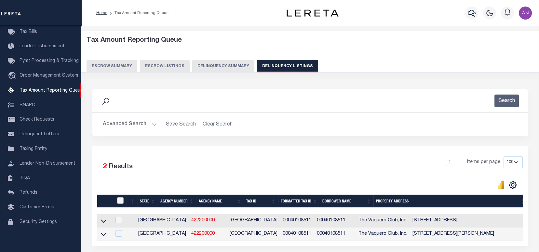
click at [120, 203] on input "checkbox" at bounding box center [120, 200] width 7 height 7
checkbox input "true"
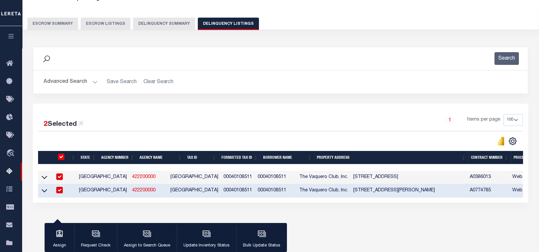
scroll to position [43, 0]
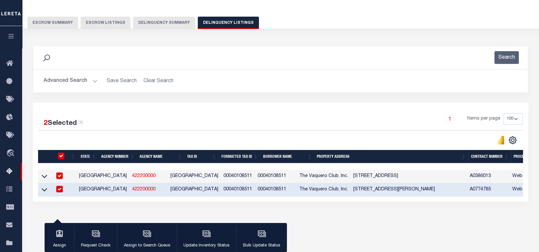
click at [61, 190] on input "checkbox" at bounding box center [59, 189] width 7 height 7
checkbox input "false"
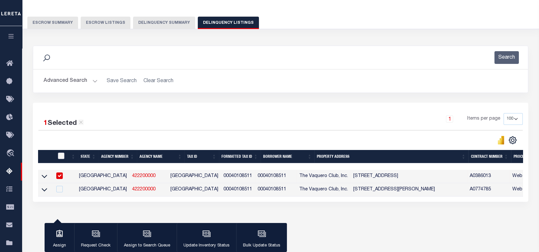
click at [61, 155] on input "checkbox" at bounding box center [61, 155] width 7 height 7
checkbox input "true"
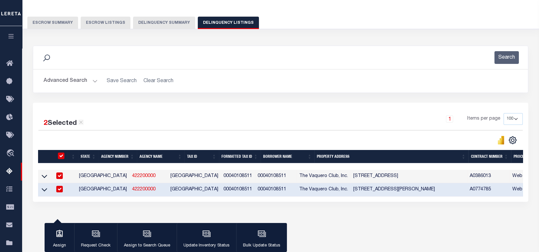
click at [60, 155] on input "checkbox" at bounding box center [61, 155] width 7 height 7
checkbox input "false"
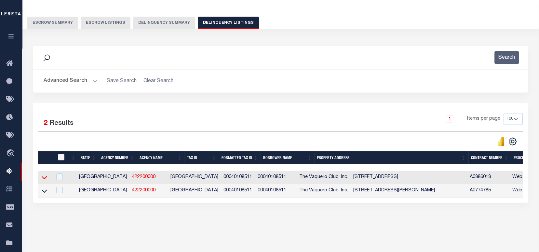
click at [44, 178] on icon at bounding box center [45, 177] width 6 height 7
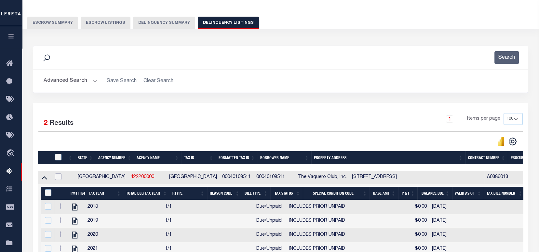
click at [56, 177] on input "checkbox" at bounding box center [58, 176] width 7 height 7
checkbox input "true"
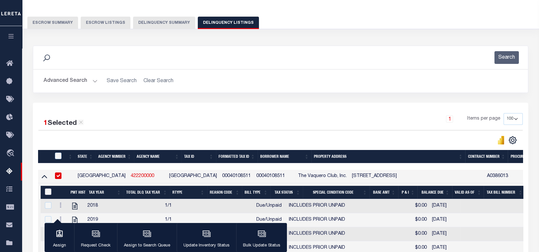
click at [50, 193] on input "&nbsp;" at bounding box center [48, 191] width 7 height 7
checkbox input "true"
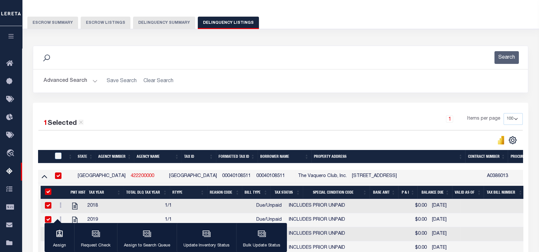
checkbox input "true"
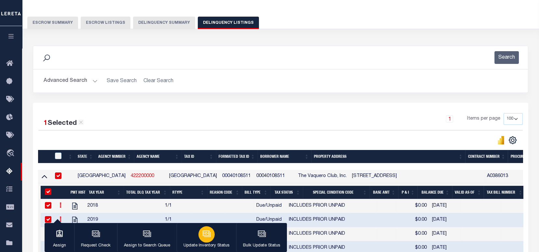
click at [200, 236] on div "button" at bounding box center [207, 234] width 16 height 16
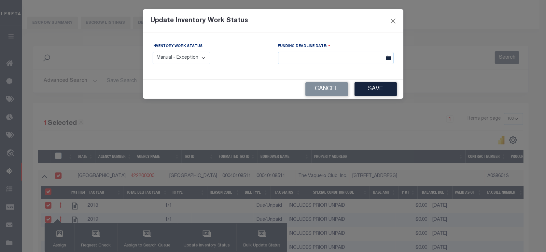
click at [187, 59] on select "Manual - Exception Pended - Awaiting Search Late Add Exception Completed" at bounding box center [182, 58] width 58 height 13
select select "4"
click at [153, 52] on select "Manual - Exception Pended - Awaiting Search Late Add Exception Completed" at bounding box center [182, 58] width 58 height 13
click at [375, 88] on button "Save" at bounding box center [375, 89] width 42 height 14
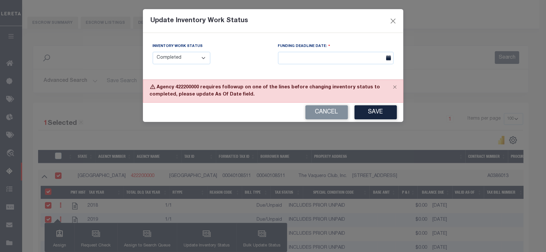
click at [388, 21] on div "Update Inventory Work Status" at bounding box center [273, 21] width 260 height 24
click at [391, 20] on button "Close" at bounding box center [393, 21] width 8 height 8
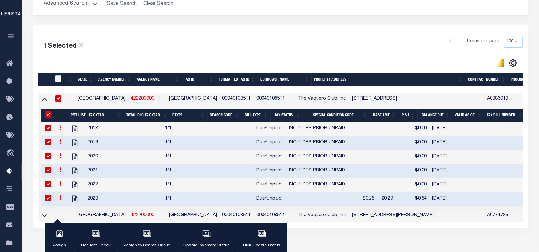
scroll to position [130, 0]
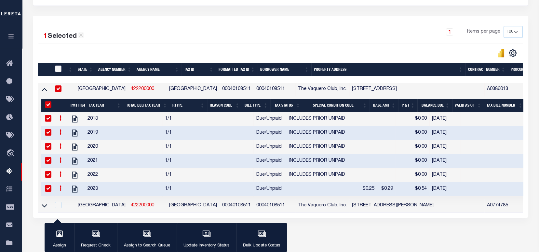
click at [60, 71] on input "checkbox" at bounding box center [58, 68] width 7 height 7
checkbox input "true"
click at [211, 240] on div "button" at bounding box center [207, 234] width 16 height 16
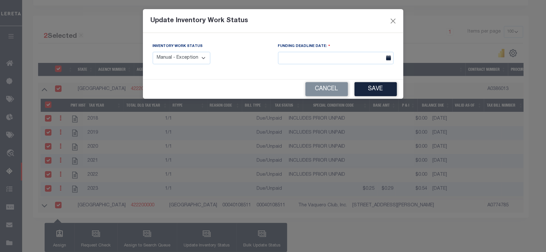
click at [190, 56] on select "Manual - Exception Pended - Awaiting Search Late Add Exception Completed" at bounding box center [182, 58] width 58 height 13
select select "4"
click at [153, 52] on select "Manual - Exception Pended - Awaiting Search Late Add Exception Completed" at bounding box center [182, 58] width 58 height 13
click at [381, 91] on button "Save" at bounding box center [375, 89] width 42 height 14
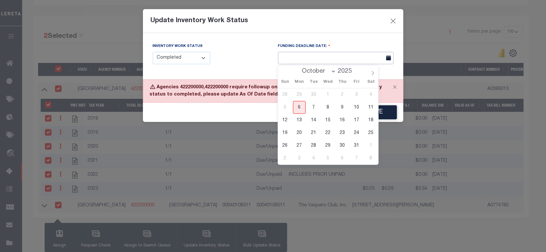
click at [299, 61] on input "text" at bounding box center [336, 58] width 116 height 13
click at [300, 104] on span "6" at bounding box center [299, 107] width 13 height 13
type input "[DATE]"
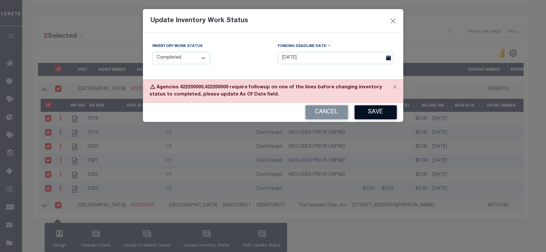
click at [368, 113] on button "Save" at bounding box center [375, 112] width 42 height 14
drag, startPoint x: 397, startPoint y: 16, endPoint x: 398, endPoint y: 20, distance: 3.9
click at [398, 17] on div "Update Inventory Work Status" at bounding box center [273, 21] width 260 height 24
click at [391, 17] on button "Close" at bounding box center [393, 21] width 8 height 8
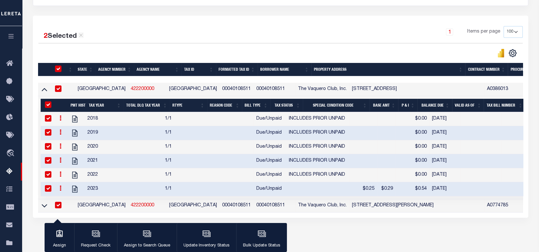
click at [391, 21] on div "2 Selected 2 Results 1 Items per page 10 25 50 100 500" at bounding box center [281, 117] width 496 height 202
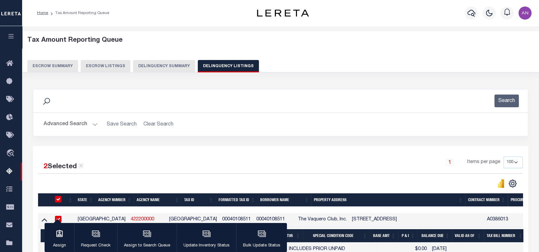
click at [51, 68] on button "Escrow Summary" at bounding box center [52, 66] width 51 height 12
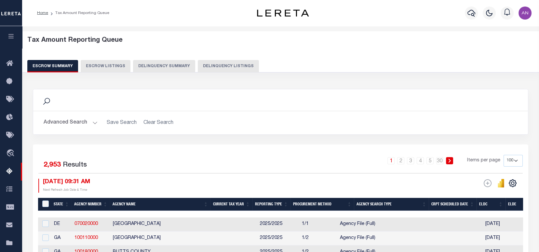
click at [213, 66] on button "Delinquency Listings" at bounding box center [228, 66] width 61 height 12
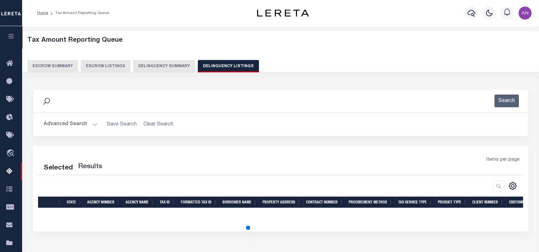
select select "100"
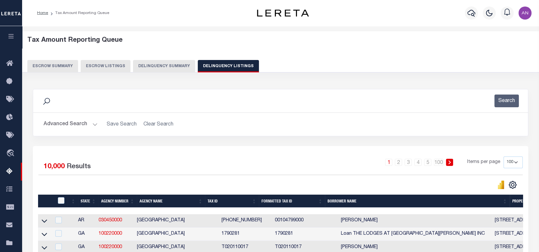
click at [63, 126] on button "Advanced Search" at bounding box center [71, 124] width 54 height 13
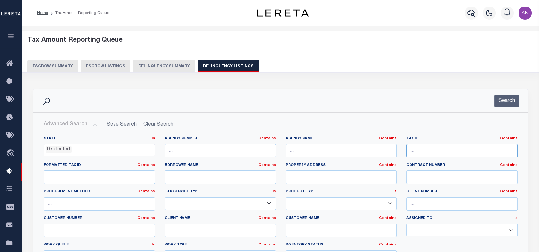
click at [431, 150] on input "text" at bounding box center [462, 150] width 111 height 13
paste input "00040108511"
type input "00040108511"
click at [511, 105] on button "Search" at bounding box center [507, 100] width 24 height 13
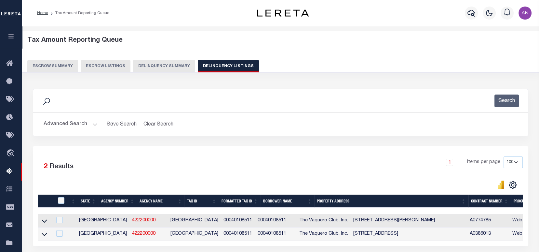
scroll to position [43, 0]
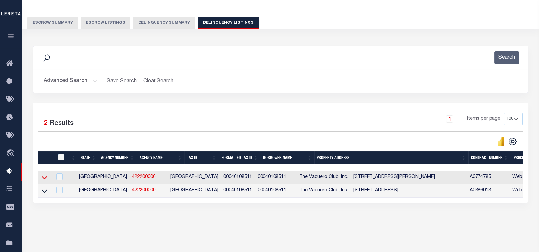
click at [44, 179] on icon at bounding box center [45, 177] width 6 height 3
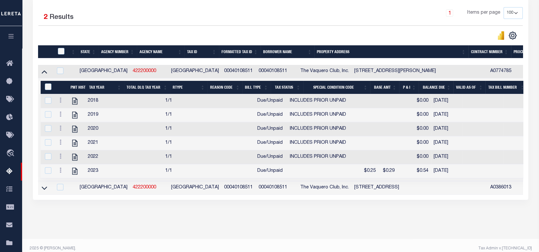
scroll to position [162, 0]
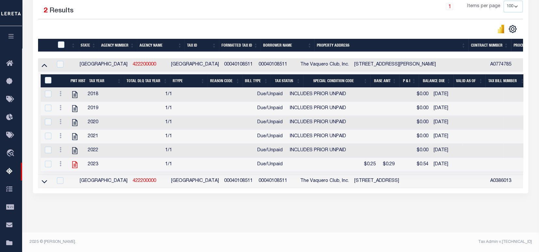
click at [75, 162] on icon at bounding box center [74, 164] width 5 height 7
checkbox input "false"
checkbox input "true"
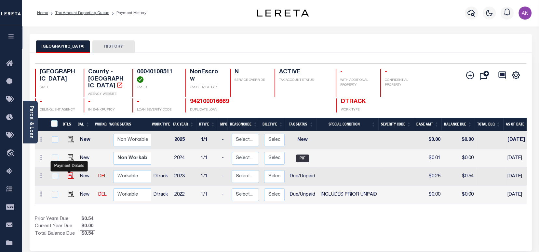
click at [70, 172] on img "" at bounding box center [71, 175] width 7 height 7
checkbox input "true"
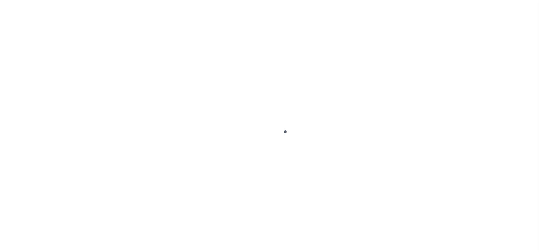
select select "DUE"
